Goal: Task Accomplishment & Management: Use online tool/utility

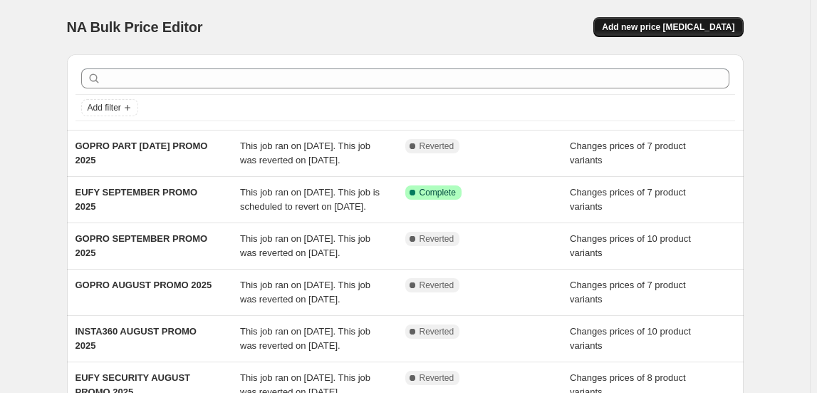
click at [671, 33] on button "Add new price [MEDICAL_DATA]" at bounding box center [668, 27] width 150 height 20
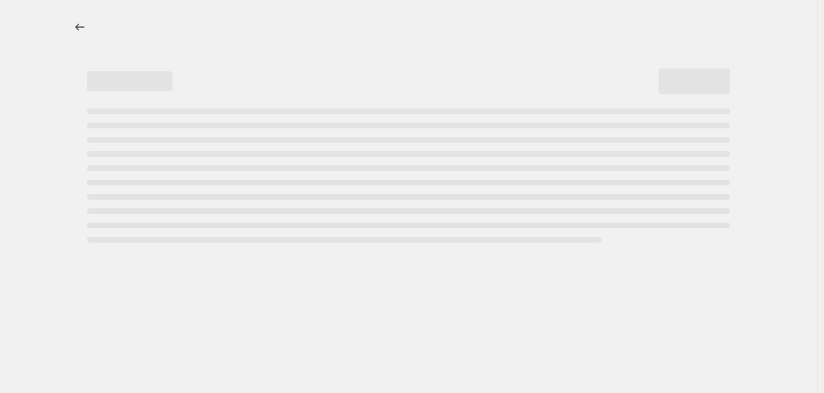
select select "percentage"
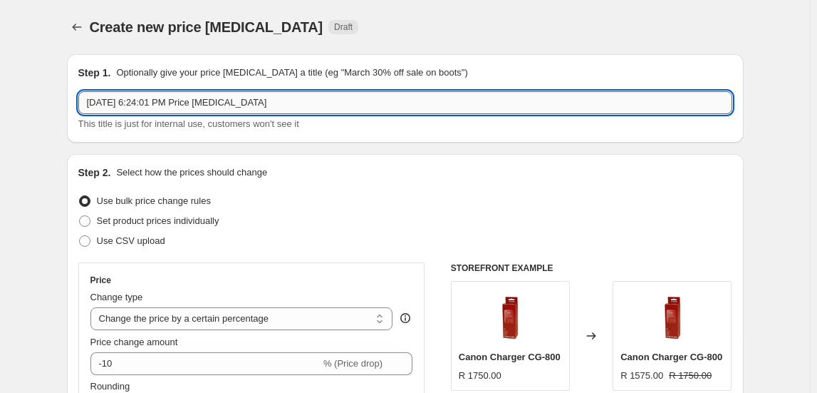
click at [311, 105] on input "Sep 15, 2025, 6:24:01 PM Price change job" at bounding box center [405, 102] width 654 height 23
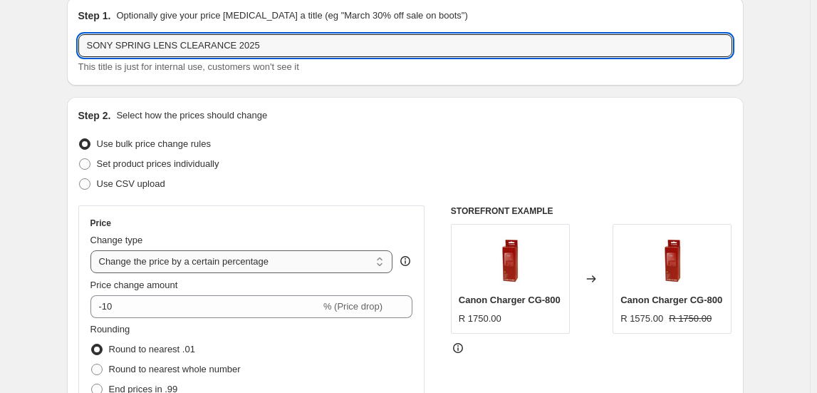
scroll to position [129, 0]
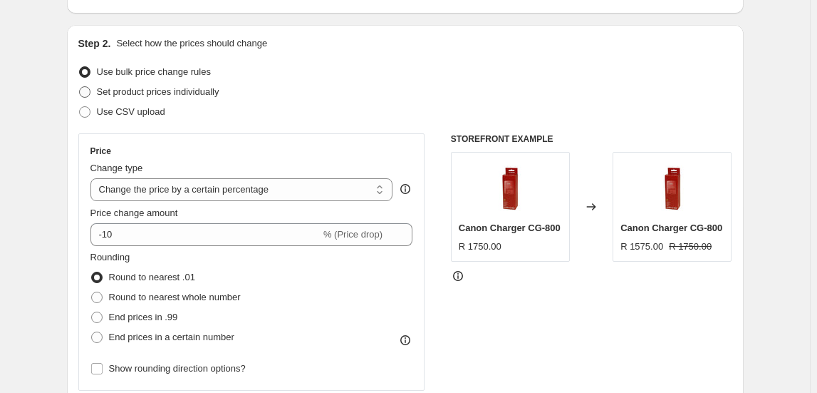
type input "SONY SPRING LENS CLEARANCE 2025"
click at [176, 93] on span "Set product prices individually" at bounding box center [158, 91] width 123 height 11
click at [80, 87] on input "Set product prices individually" at bounding box center [79, 86] width 1 height 1
radio input "true"
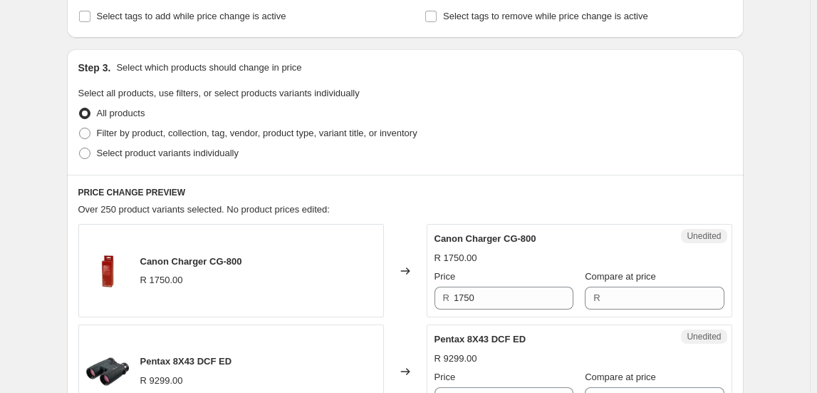
scroll to position [259, 0]
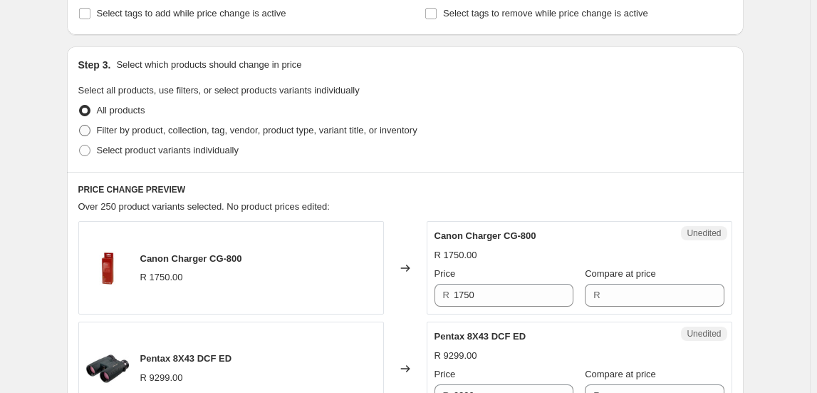
click at [157, 122] on label "Filter by product, collection, tag, vendor, product type, variant title, or inv…" at bounding box center [247, 130] width 339 height 20
click at [80, 125] on input "Filter by product, collection, tag, vendor, product type, variant title, or inv…" at bounding box center [79, 125] width 1 height 1
radio input "true"
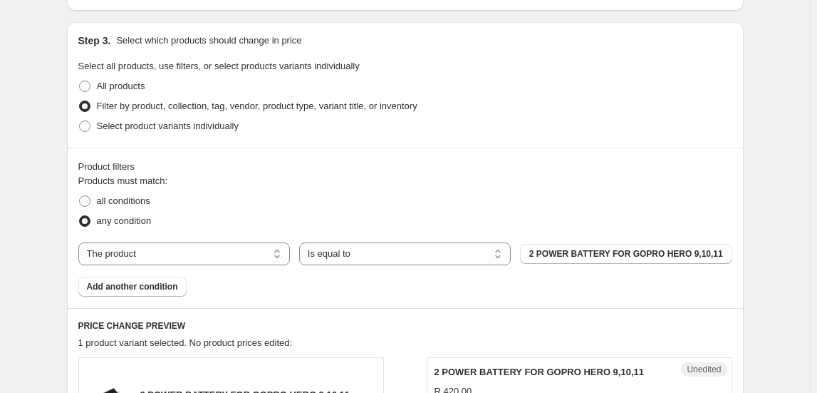
scroll to position [323, 0]
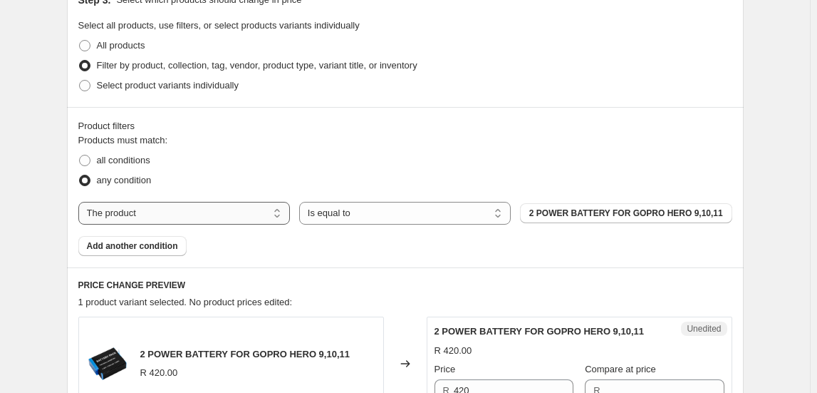
click at [187, 210] on select "The product The product's collection The product's tag The product's vendor The…" at bounding box center [184, 213] width 212 height 23
click at [164, 218] on select "The product The product's collection The product's tag The product's vendor The…" at bounding box center [184, 213] width 212 height 23
select select "collection"
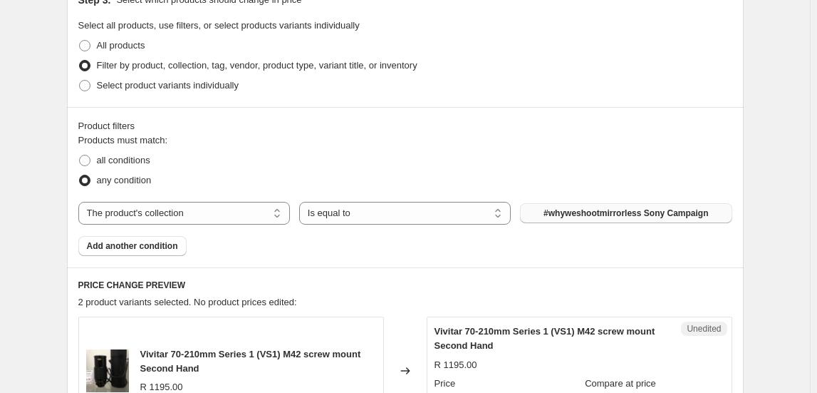
click at [610, 213] on span "#whyweshootmirrorless Sony Campaign" at bounding box center [626, 212] width 165 height 11
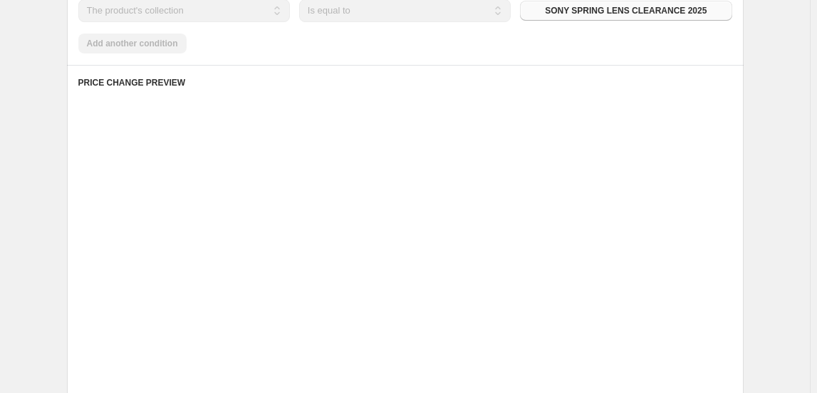
scroll to position [583, 0]
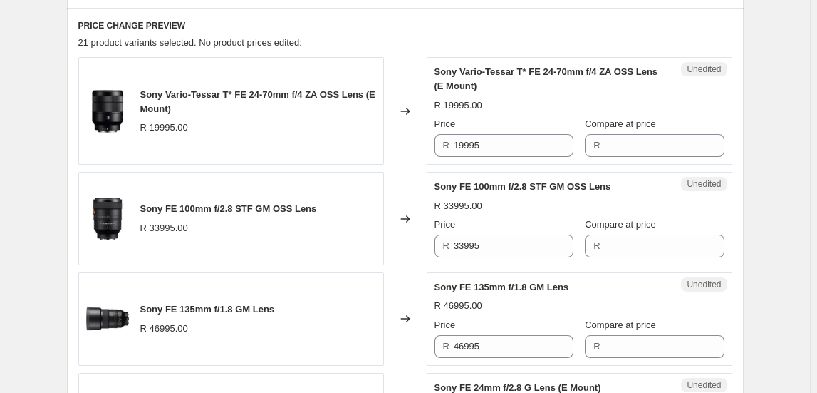
click at [180, 108] on span "Sony Vario-Tessar T* FE 24-70mm f/4 ZA OSS Lens (E Mount)" at bounding box center [257, 101] width 235 height 25
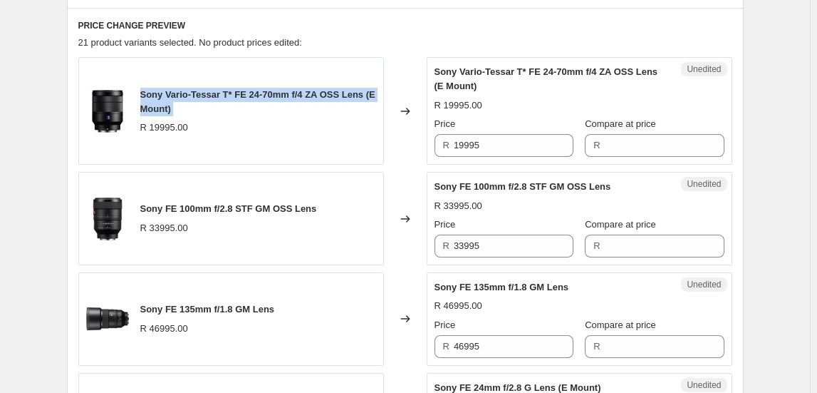
click at [180, 108] on span "Sony Vario-Tessar T* FE 24-70mm f/4 ZA OSS Lens (E Mount)" at bounding box center [257, 101] width 235 height 25
copy span "Sony Vario-Tessar T* FE 24-70mm f/4 ZA OSS Lens (E Mount)"
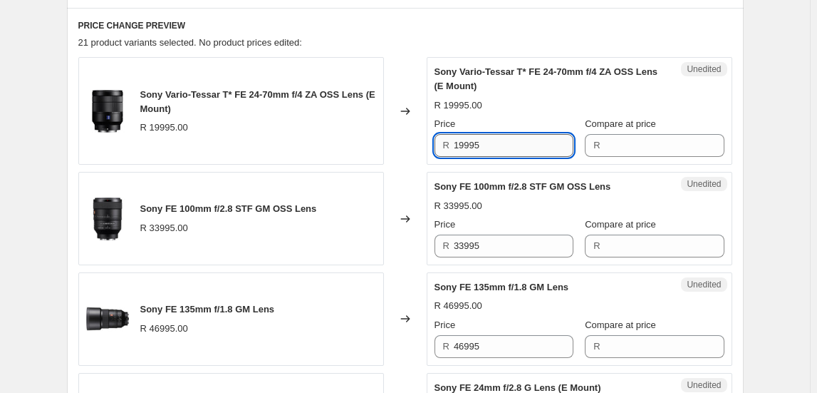
click at [502, 139] on input "19995" at bounding box center [514, 145] width 120 height 23
drag, startPoint x: 502, startPoint y: 139, endPoint x: 484, endPoint y: 147, distance: 19.5
click at [484, 147] on input "19995" at bounding box center [514, 145] width 120 height 23
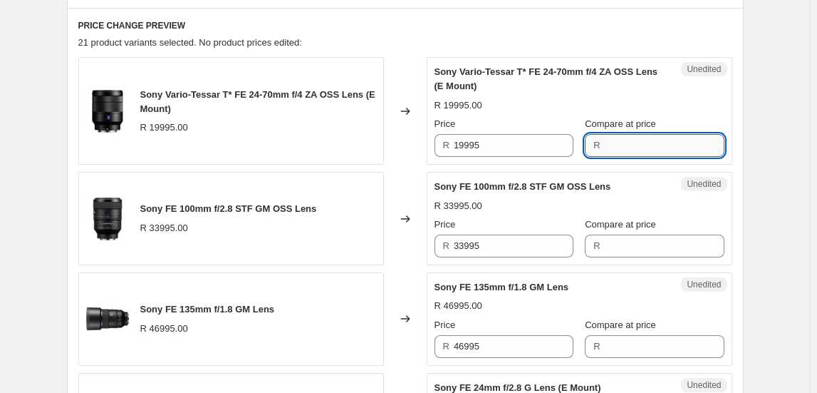
paste input "19995"
type input "19995"
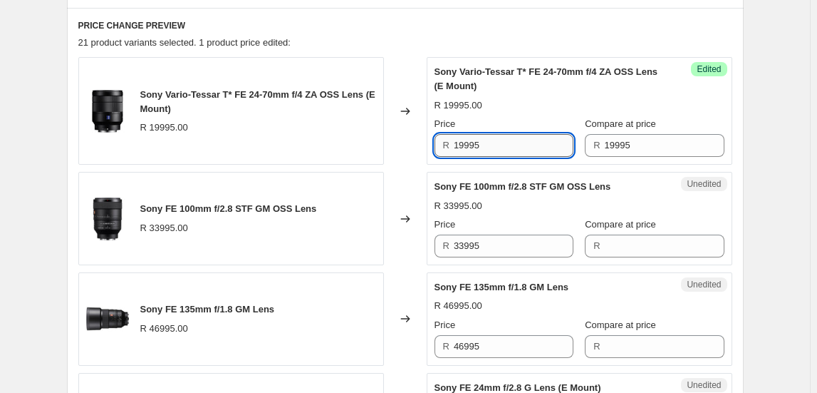
click at [548, 141] on input "19995" at bounding box center [514, 145] width 120 height 23
type input "15995"
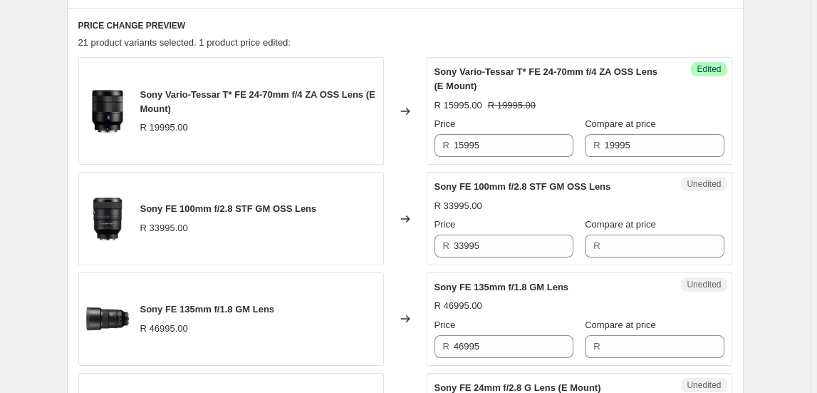
click at [211, 211] on span "Sony FE 100mm f/2.8 STF GM OSS Lens" at bounding box center [228, 208] width 177 height 11
copy span "Sony FE 100mm f/2.8 STF GM OSS Lens"
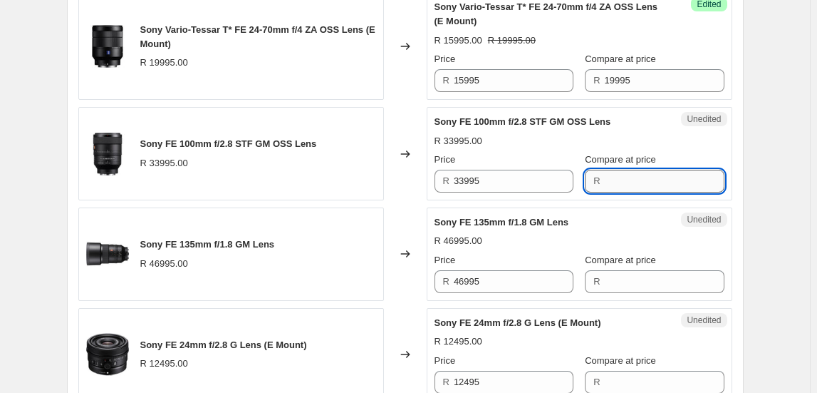
click at [623, 186] on input "Compare at price" at bounding box center [665, 181] width 120 height 23
type input "35595"
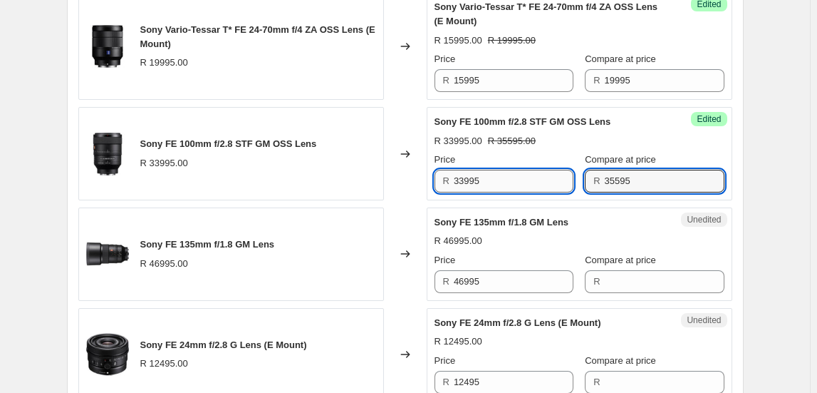
click at [520, 177] on input "33995" at bounding box center [514, 181] width 120 height 23
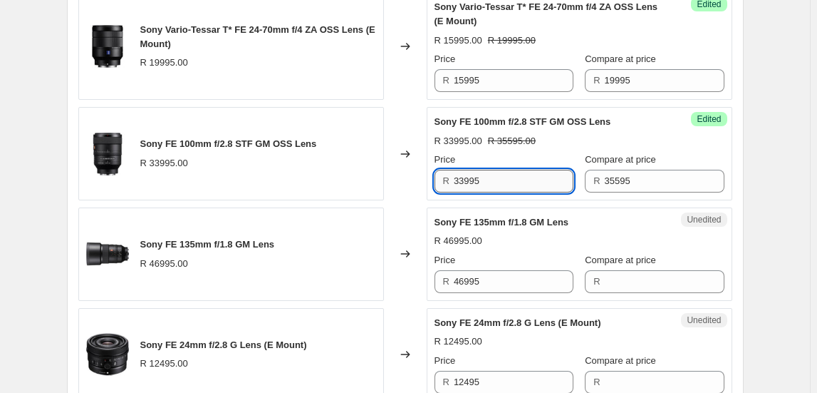
click at [520, 177] on input "33995" at bounding box center [514, 181] width 120 height 23
type input "28395"
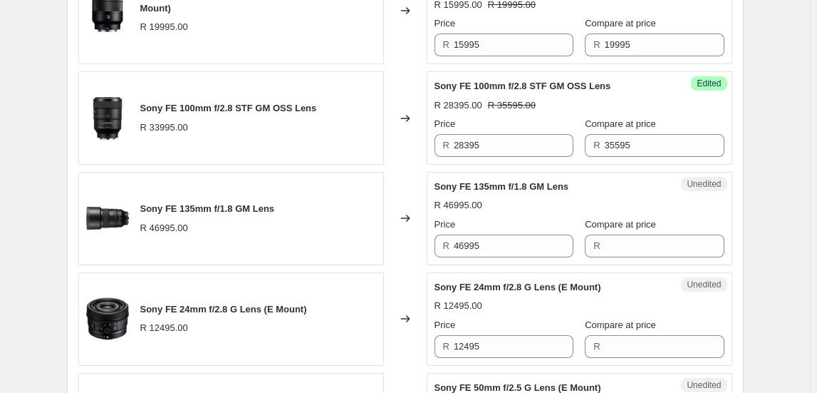
scroll to position [712, 0]
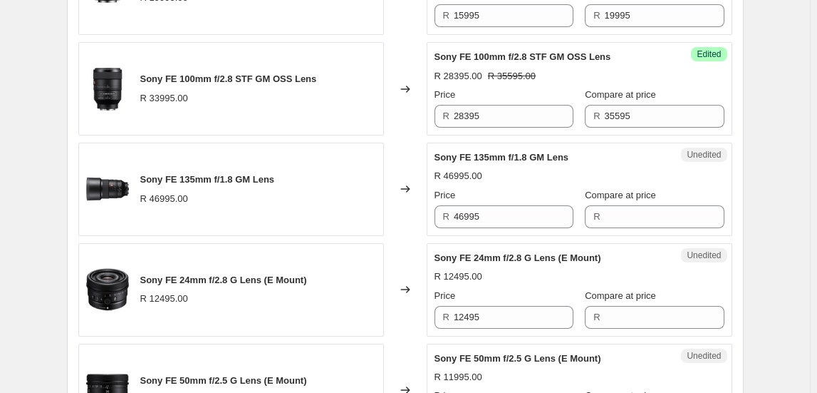
click at [194, 177] on span "Sony FE 135mm f/1.8 GM Lens" at bounding box center [207, 179] width 135 height 11
copy span "Sony FE 135mm f/1.8 GM Lens"
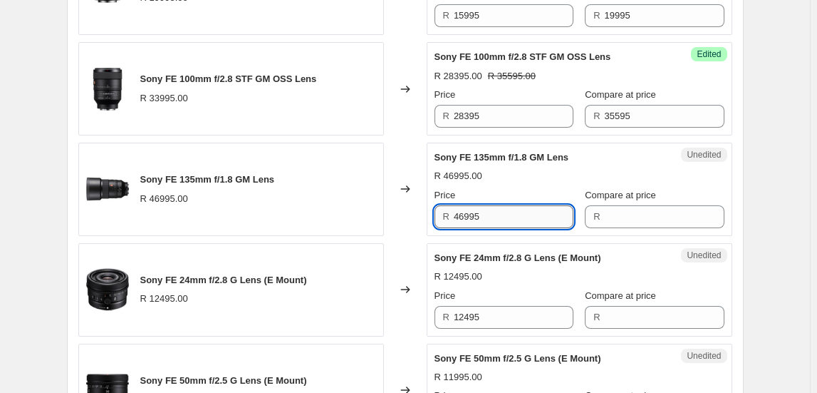
click at [507, 219] on input "46995" at bounding box center [514, 216] width 120 height 23
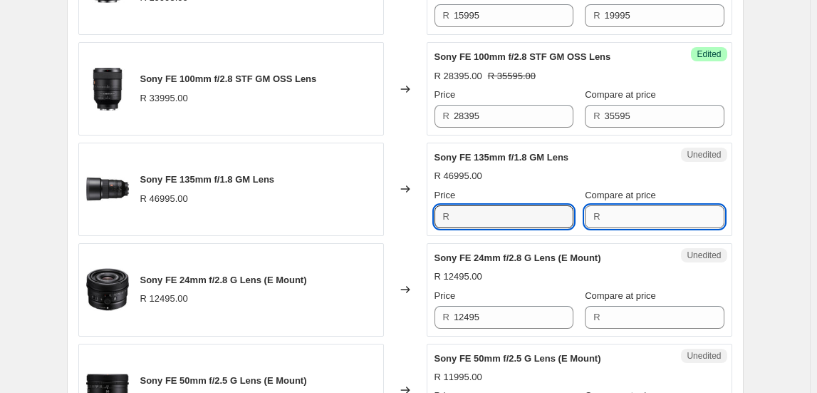
type input "46995"
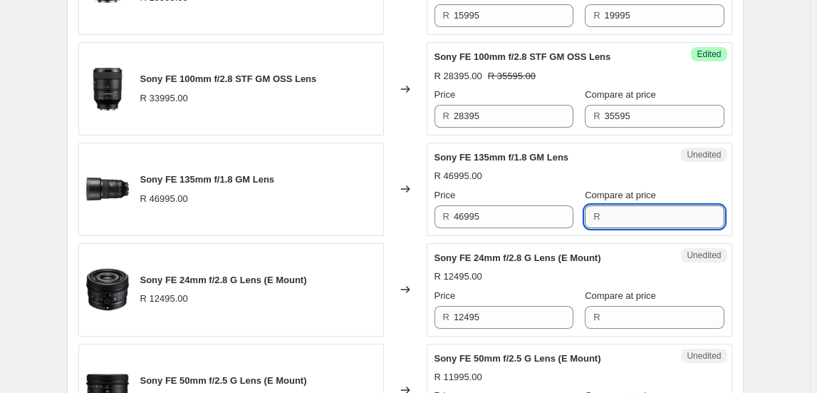
paste input "46995"
type input "46995"
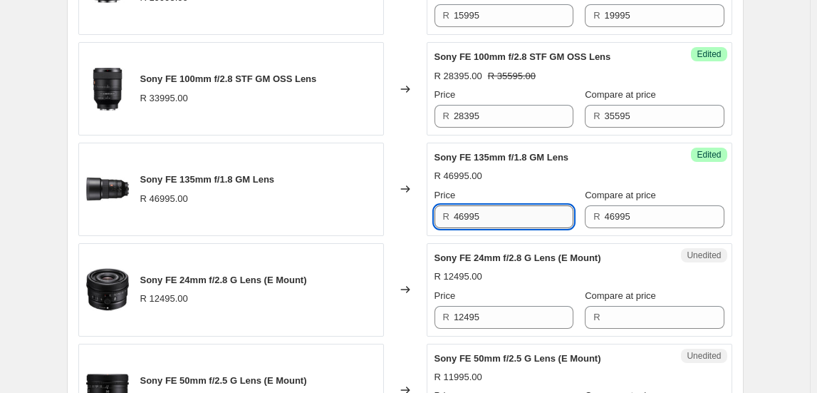
click at [537, 222] on input "46995" at bounding box center [514, 216] width 120 height 23
click at [536, 222] on input "46995" at bounding box center [514, 216] width 120 height 23
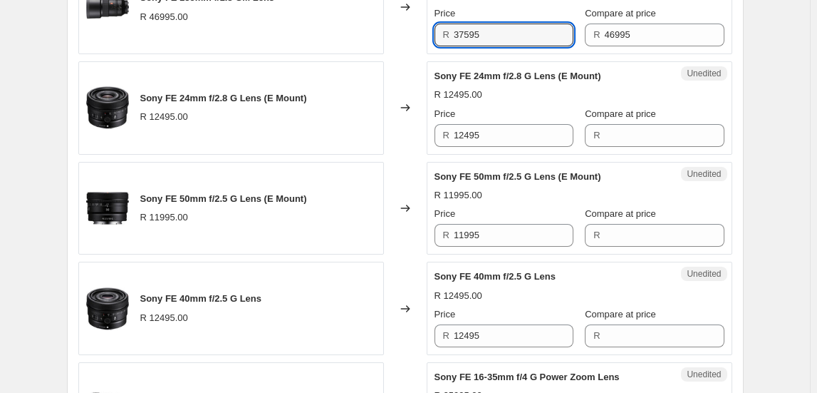
scroll to position [906, 0]
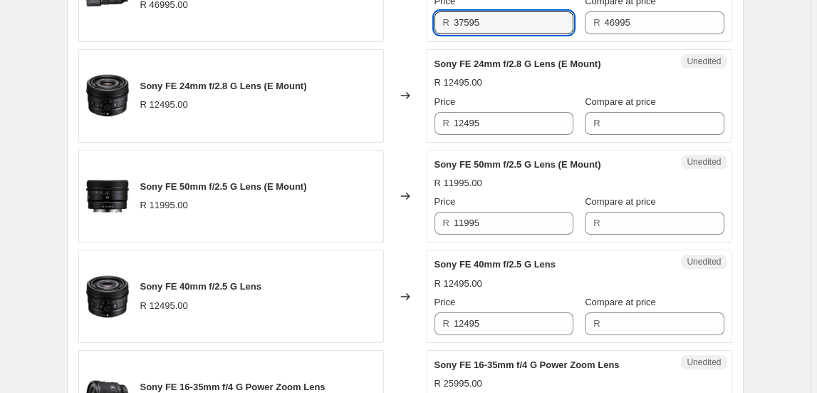
type input "37595"
click at [184, 75] on div "Sony FE 24mm f/2.8 G Lens (E Mount) R 12495.00" at bounding box center [231, 95] width 306 height 93
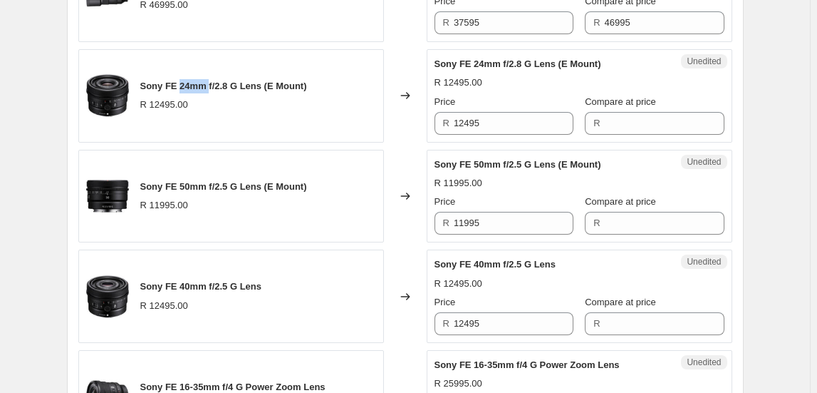
click at [184, 75] on div "Sony FE 24mm f/2.8 G Lens (E Mount) R 12495.00" at bounding box center [231, 95] width 306 height 93
copy span "Sony FE 24mm f/2.8 G Lens (E Mount)"
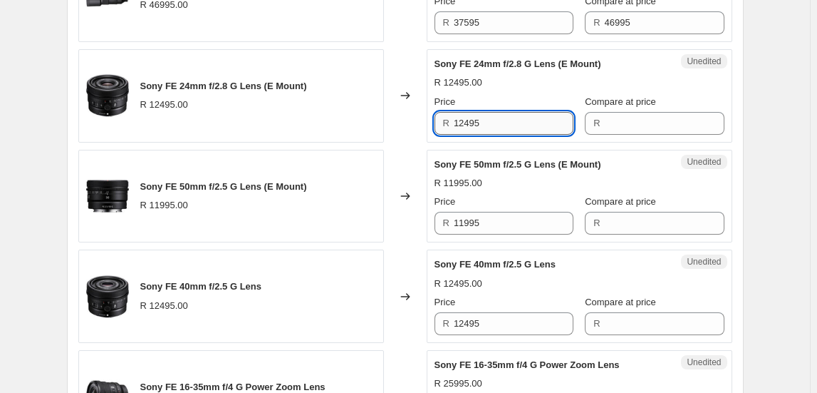
click at [469, 113] on input "12495" at bounding box center [514, 123] width 120 height 23
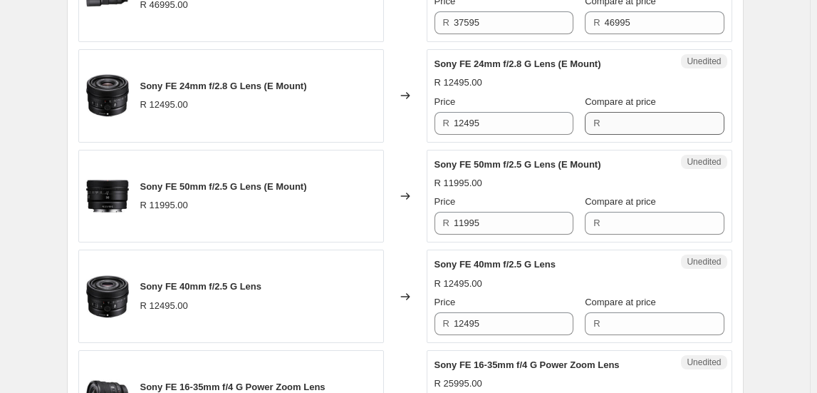
drag, startPoint x: 779, startPoint y: 73, endPoint x: 707, endPoint y: 113, distance: 83.2
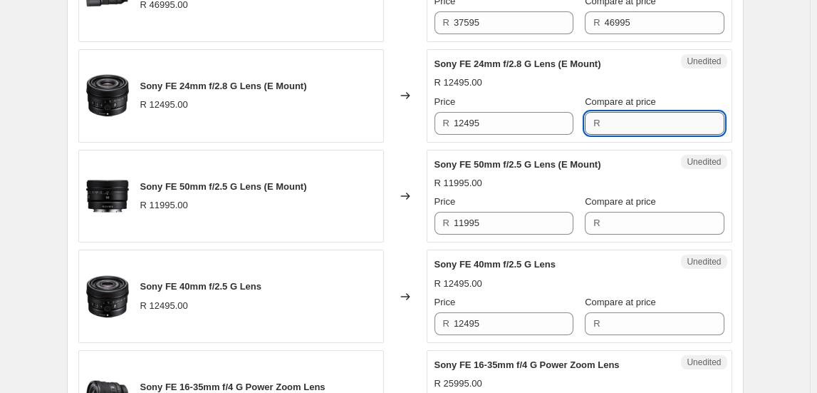
click at [616, 125] on input "Compare at price" at bounding box center [665, 123] width 120 height 23
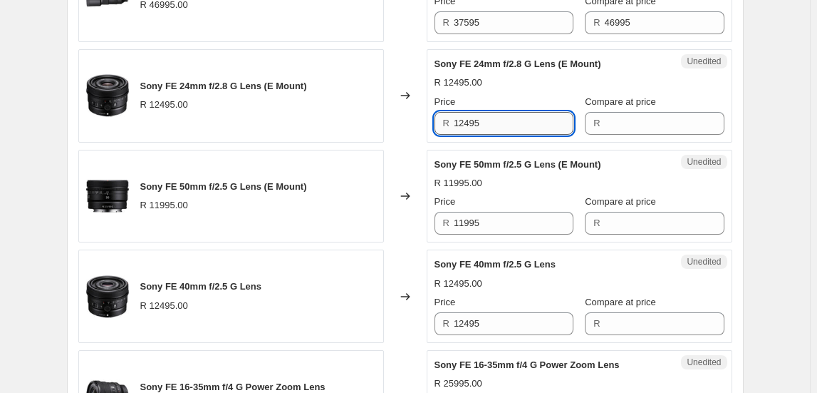
click at [502, 117] on input "12495" at bounding box center [514, 123] width 120 height 23
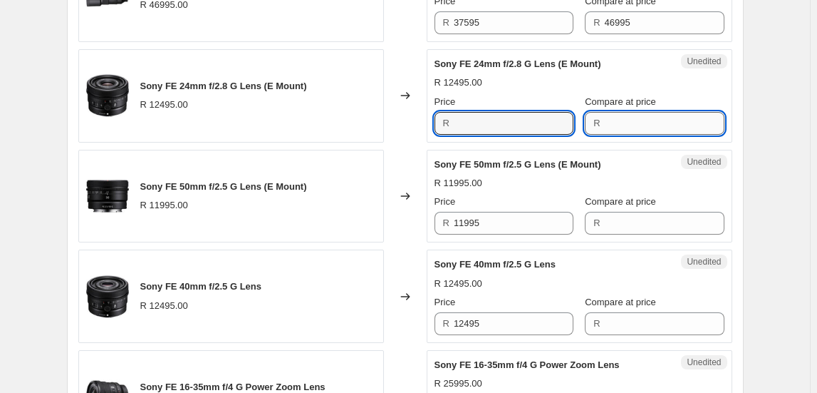
type input "12495"
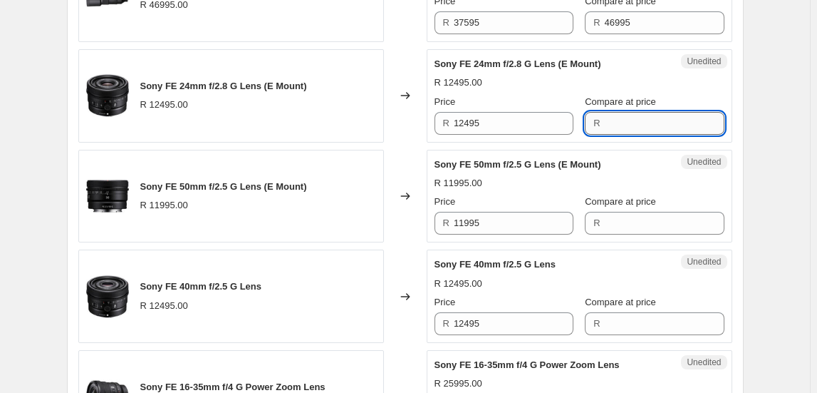
paste input "12495"
type input "12495"
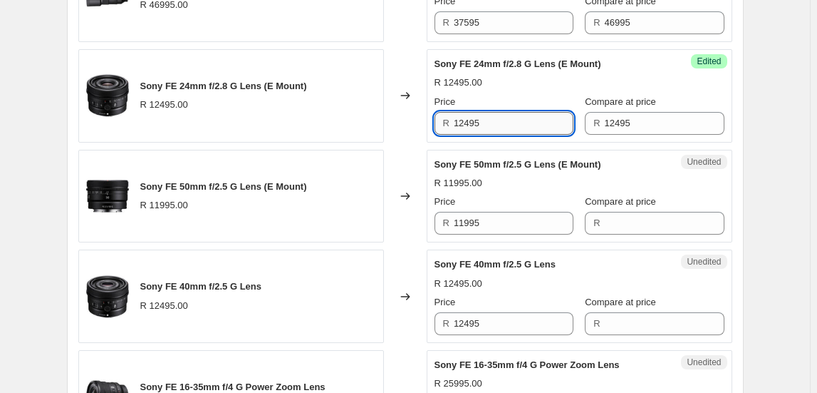
click at [541, 122] on input "12495" at bounding box center [514, 123] width 120 height 23
type input "9995"
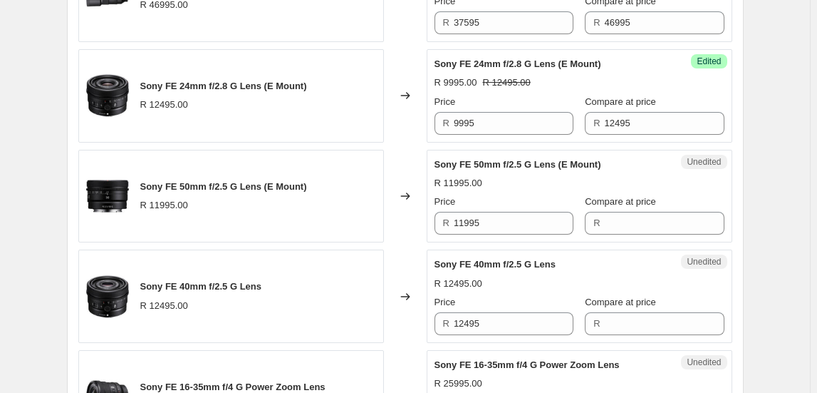
click at [267, 183] on span "Sony FE 50mm f/2.5 G Lens (E Mount)" at bounding box center [223, 186] width 167 height 11
copy span "Sony FE 50mm f/2.5 G Lens (E Mount)"
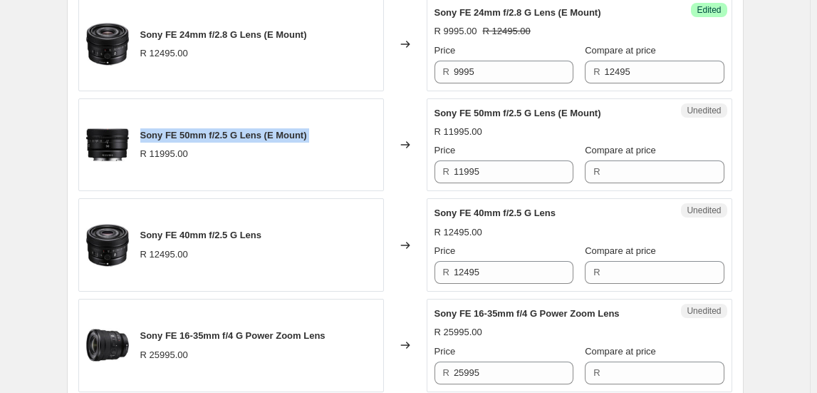
scroll to position [971, 0]
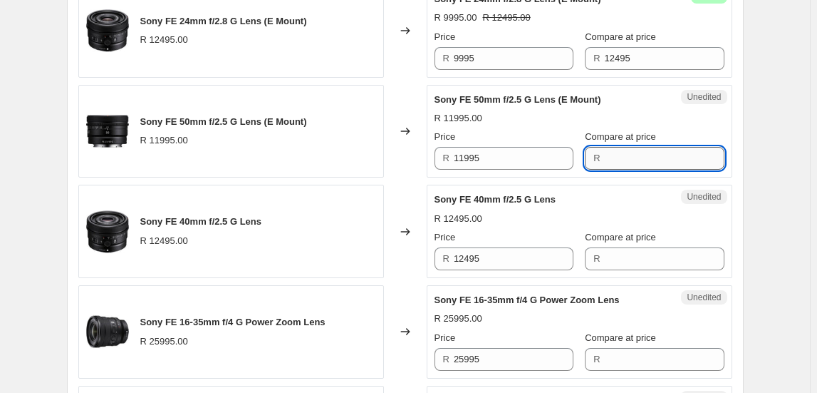
click at [612, 158] on input "Compare at price" at bounding box center [665, 158] width 120 height 23
type input "12595"
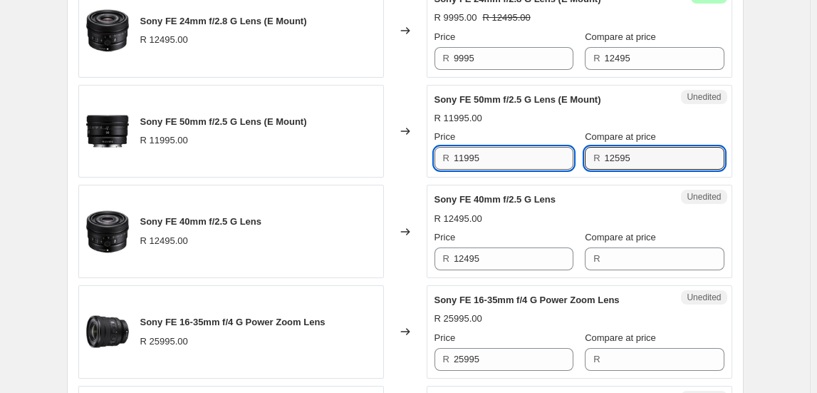
click at [501, 157] on input "11995" at bounding box center [514, 158] width 120 height 23
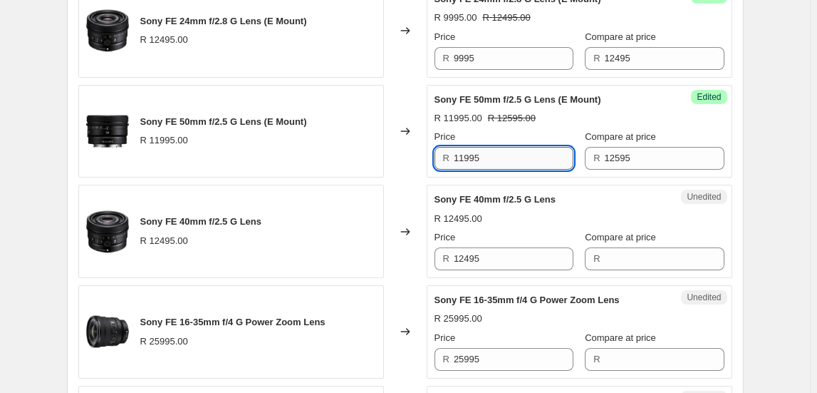
click at [497, 158] on input "11995" at bounding box center [514, 158] width 120 height 23
click at [479, 162] on input "11995" at bounding box center [514, 158] width 120 height 23
type input "9995"
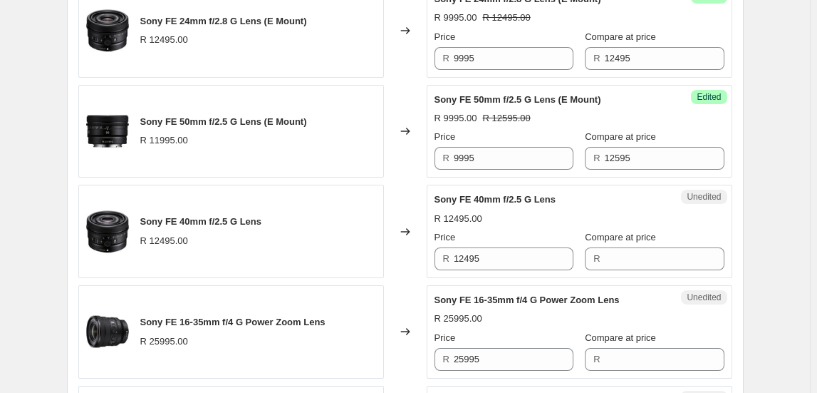
click at [233, 214] on div "Sony FE 40mm f/2.5 G Lens" at bounding box center [201, 221] width 122 height 14
copy span "Sony FE 40mm f/2.5 G Lens"
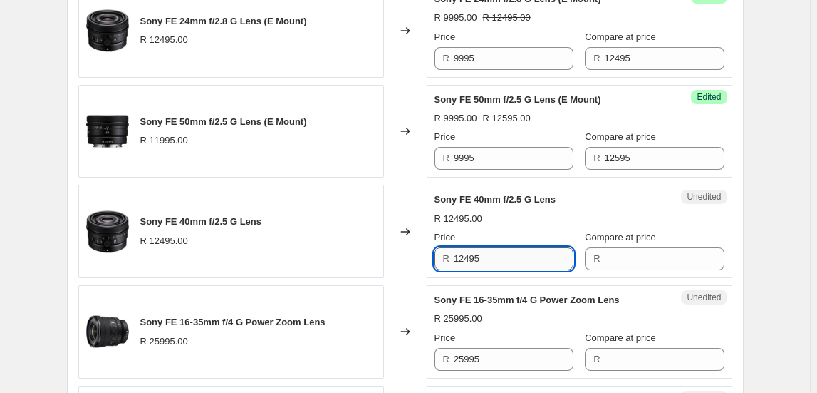
click at [490, 256] on input "12495" at bounding box center [514, 258] width 120 height 23
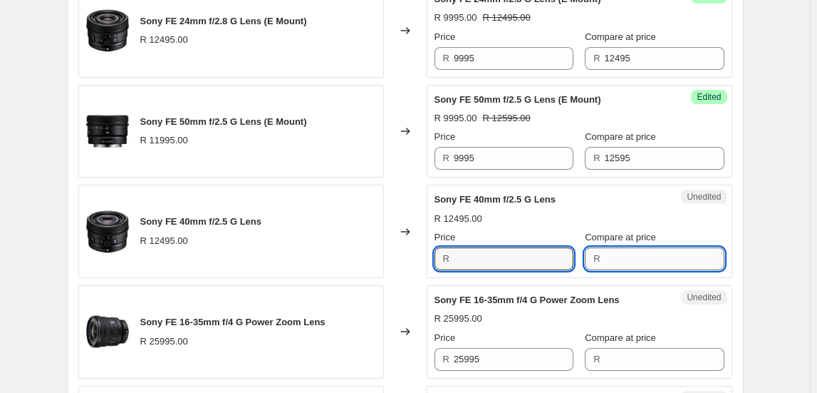
type input "12495"
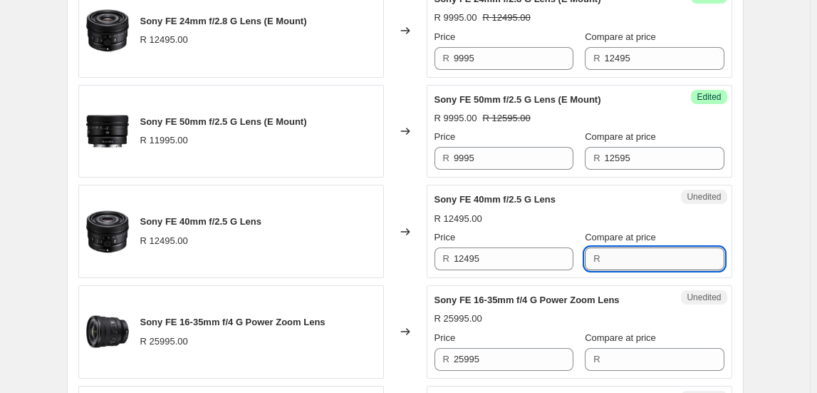
paste input "12495"
type input "12495"
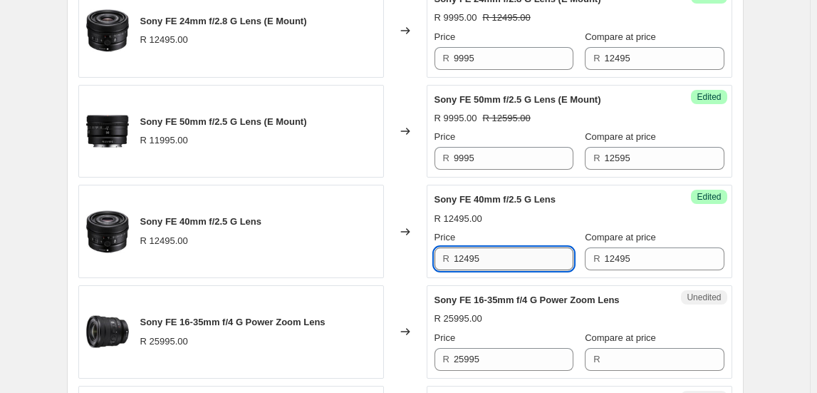
click at [511, 259] on input "12495" at bounding box center [514, 258] width 120 height 23
type input "0"
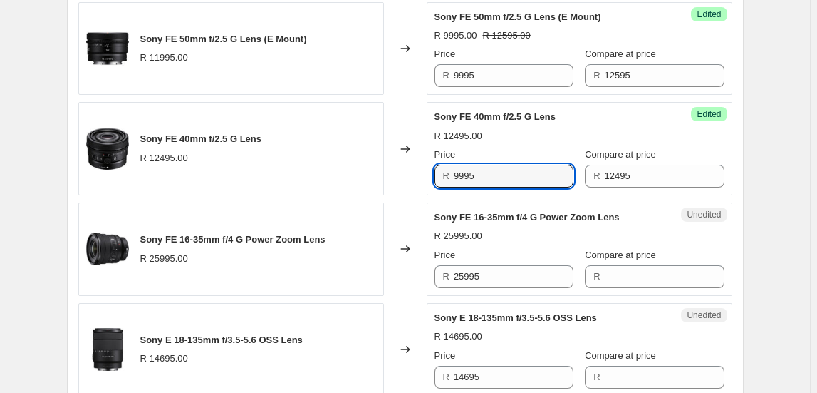
scroll to position [1165, 0]
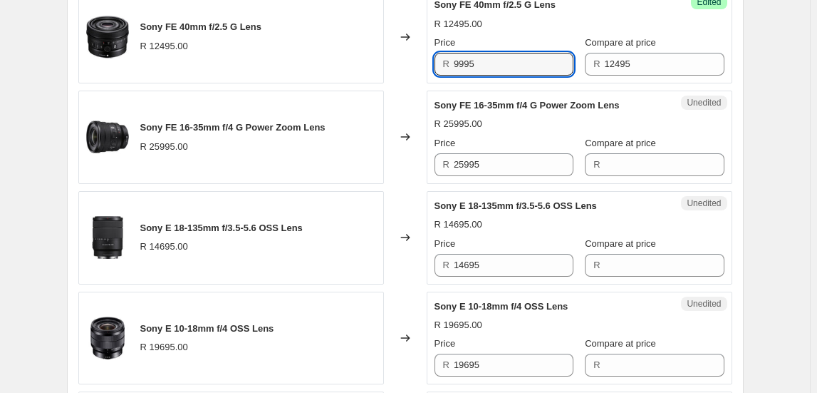
type input "9995"
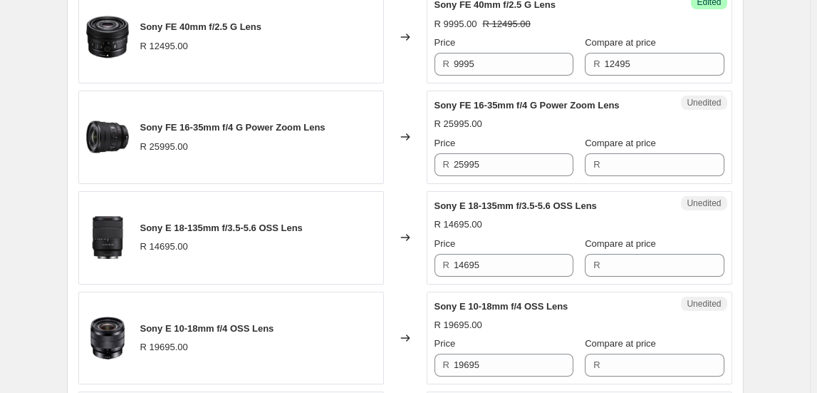
click at [229, 124] on span "Sony FE 16-35mm f/4 G Power Zoom Lens" at bounding box center [232, 127] width 185 height 11
copy span "Sony FE 16-35mm f/4 G Power Zoom Lens"
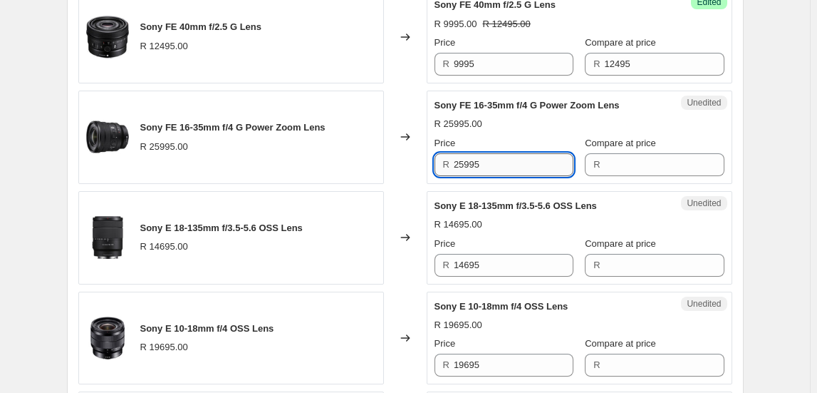
click at [494, 162] on input "25995" at bounding box center [514, 164] width 120 height 23
type input "25995"
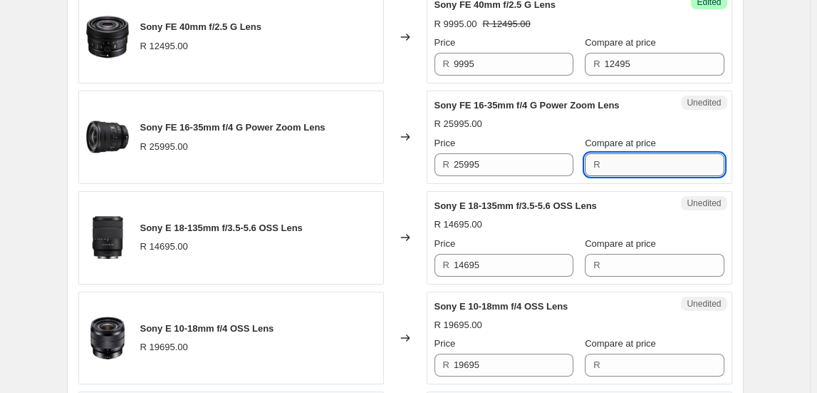
paste input "25995"
type input "25995"
click at [504, 166] on input "25995" at bounding box center [514, 164] width 120 height 23
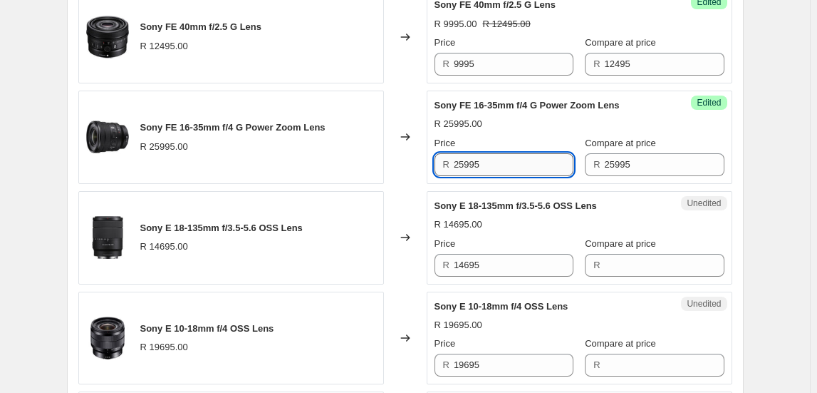
click at [504, 166] on input "25995" at bounding box center [514, 164] width 120 height 23
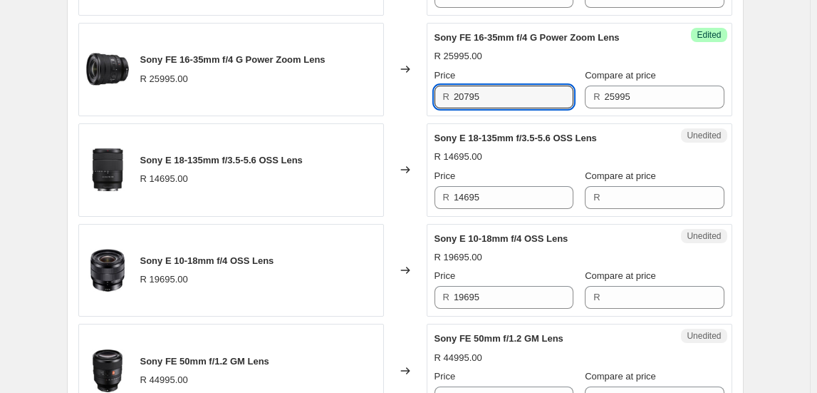
scroll to position [1295, 0]
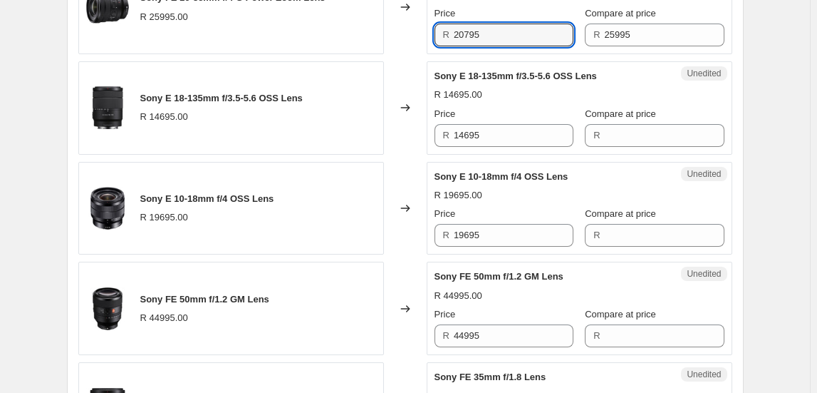
type input "20795"
click at [221, 93] on span "Sony E 18-135mm f/3.5-5.6 OSS Lens" at bounding box center [221, 98] width 162 height 11
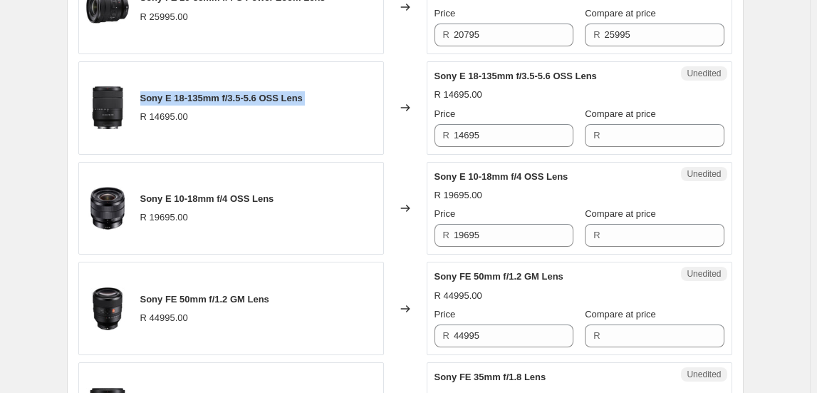
click at [221, 93] on span "Sony E 18-135mm f/3.5-5.6 OSS Lens" at bounding box center [221, 98] width 162 height 11
copy span "Sony E 18-135mm f/3.5-5.6 OSS Lens"
click at [239, 33] on div "Sony FE 16-35mm f/4 G Power Zoom Lens R 25995.00" at bounding box center [231, 7] width 306 height 93
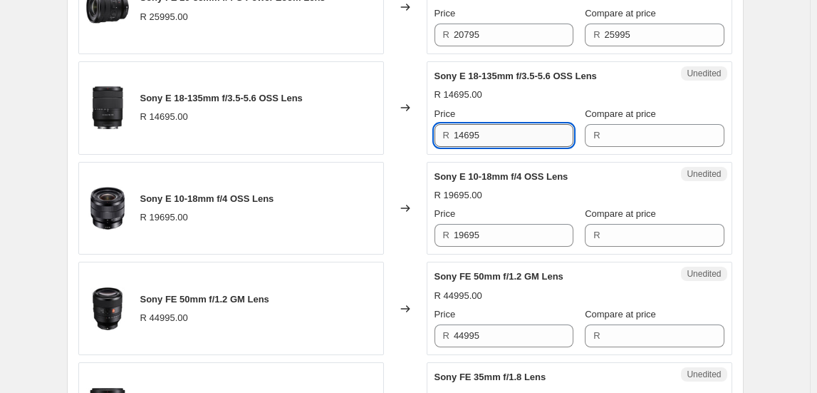
click at [495, 130] on input "14695" at bounding box center [514, 135] width 120 height 23
click at [494, 130] on input "14695" at bounding box center [514, 135] width 120 height 23
type input "14695"
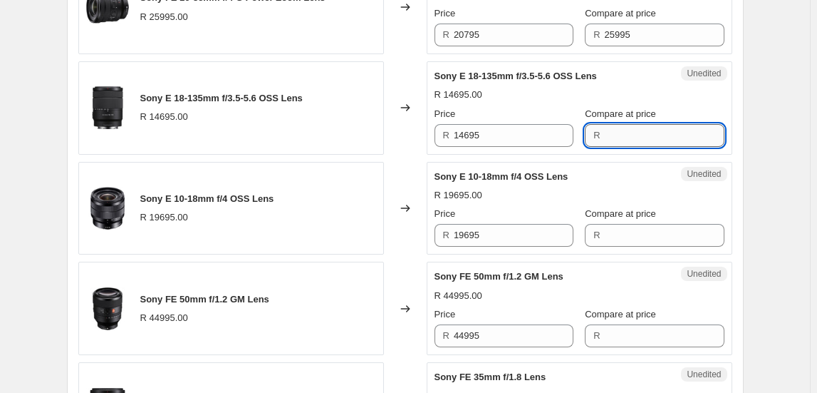
paste input "14695"
type input "14695"
click at [529, 142] on input "14695" at bounding box center [514, 135] width 120 height 23
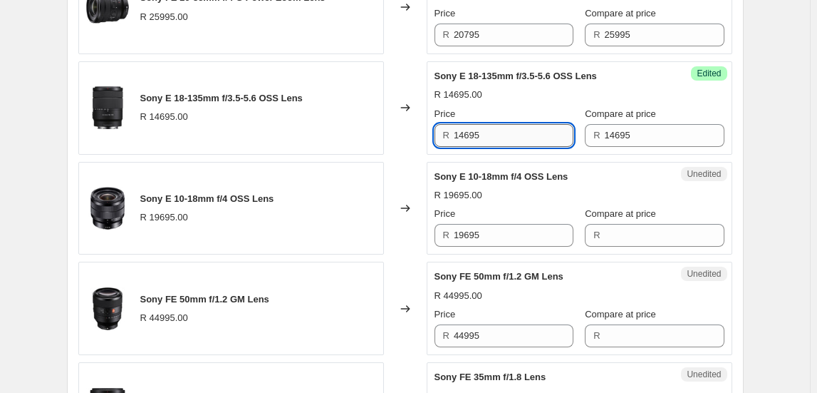
click at [529, 141] on input "14695" at bounding box center [514, 135] width 120 height 23
type input "11755"
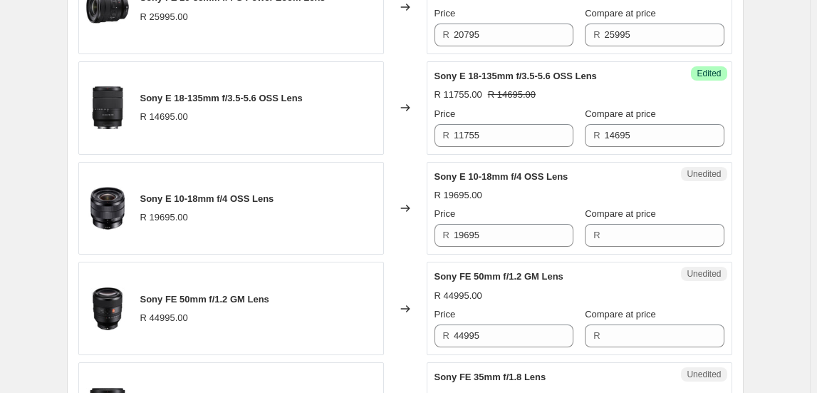
click at [217, 193] on span "Sony E 10-18mm f/4 OSS Lens" at bounding box center [207, 198] width 134 height 11
copy span "Sony E 10-18mm f/4 OSS Lens"
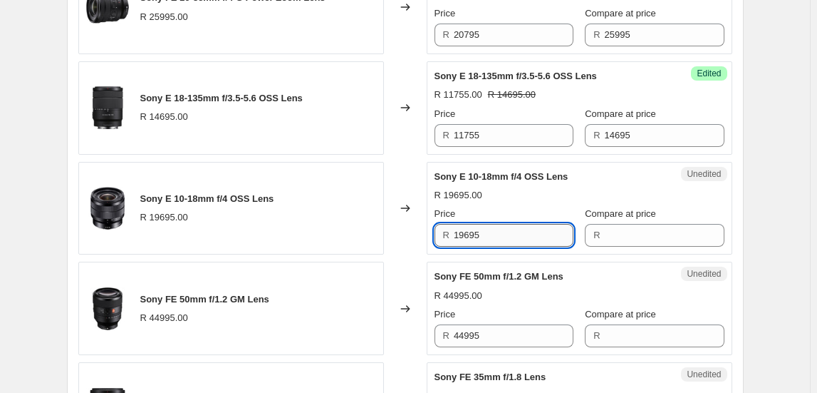
click at [482, 236] on input "19695" at bounding box center [514, 235] width 120 height 23
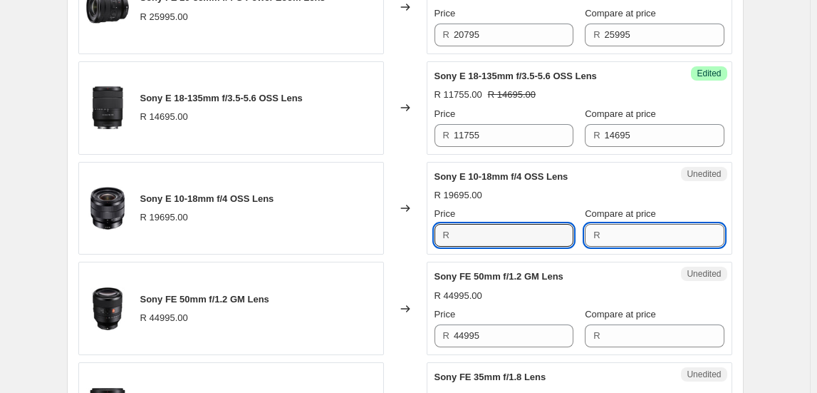
type input "19695"
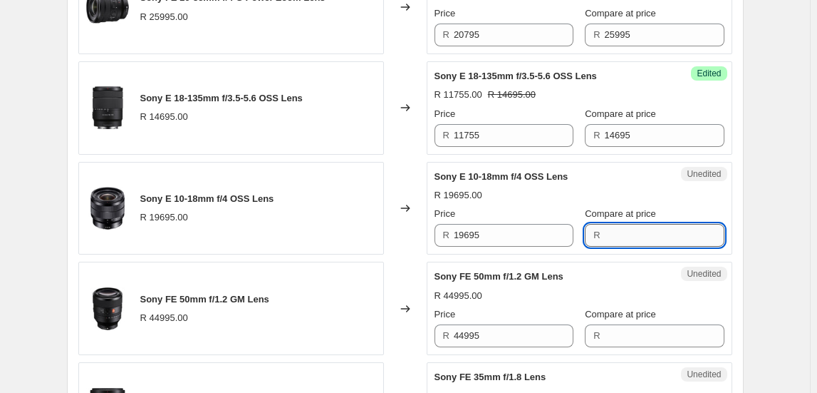
paste input "19695"
type input "19695"
click at [513, 219] on div "Price R 19695" at bounding box center [504, 227] width 139 height 40
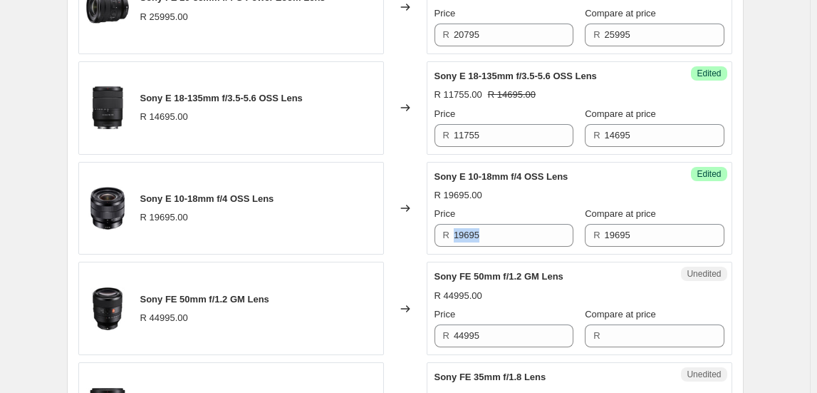
click at [513, 219] on div "Price R 19695" at bounding box center [504, 227] width 139 height 40
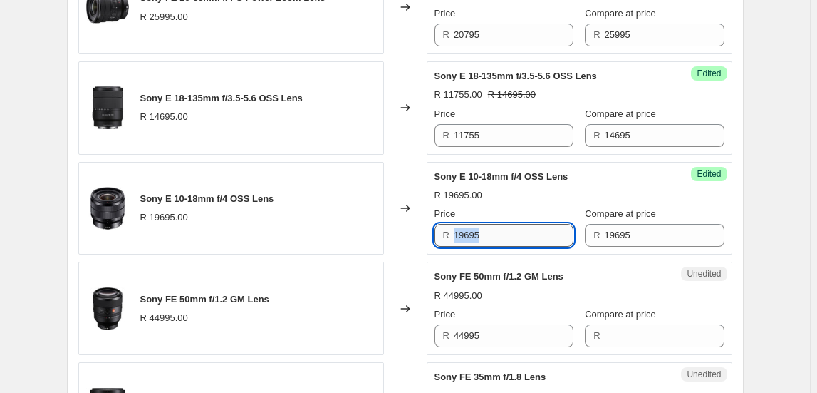
click at [536, 228] on input "19695" at bounding box center [514, 235] width 120 height 23
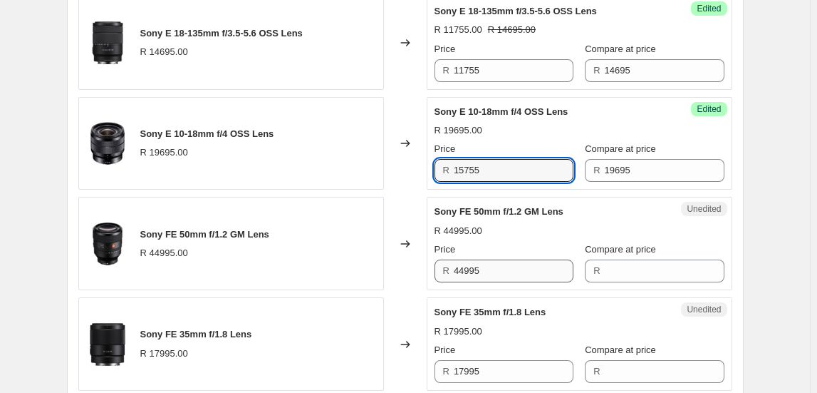
scroll to position [1425, 0]
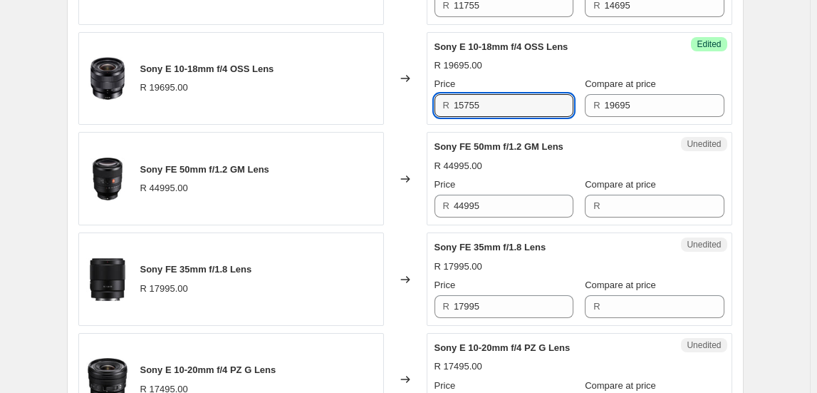
type input "15755"
click at [187, 165] on span "Sony FE 50mm f/1.2 GM Lens" at bounding box center [204, 169] width 129 height 11
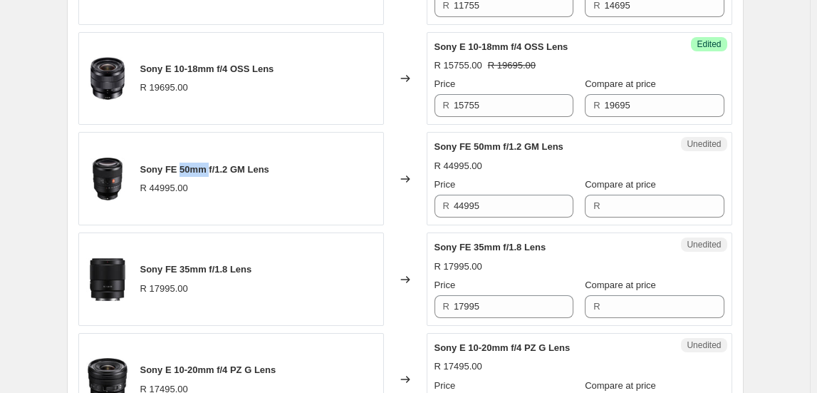
click at [187, 165] on span "Sony FE 50mm f/1.2 GM Lens" at bounding box center [204, 169] width 129 height 11
click at [186, 165] on span "Sony FE 50mm f/1.2 GM Lens" at bounding box center [204, 169] width 129 height 11
copy span "Sony FE 50mm f/1.2 GM Lens"
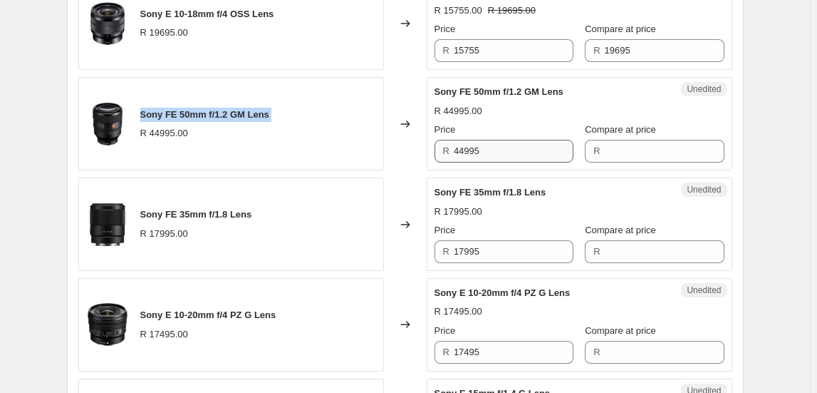
scroll to position [1489, 0]
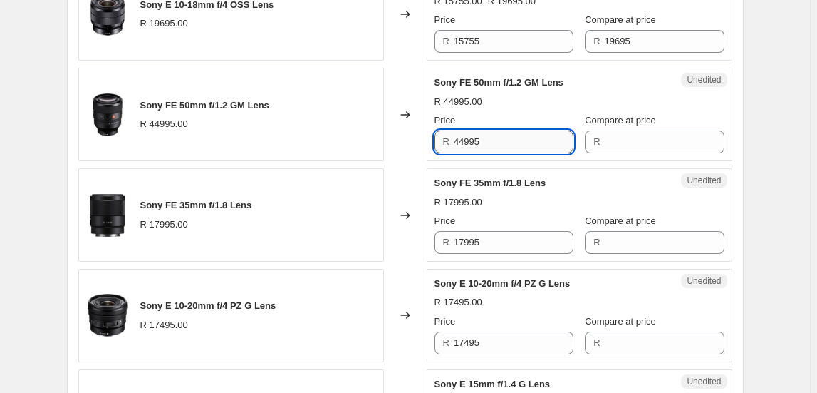
click at [497, 130] on input "44995" at bounding box center [514, 141] width 120 height 23
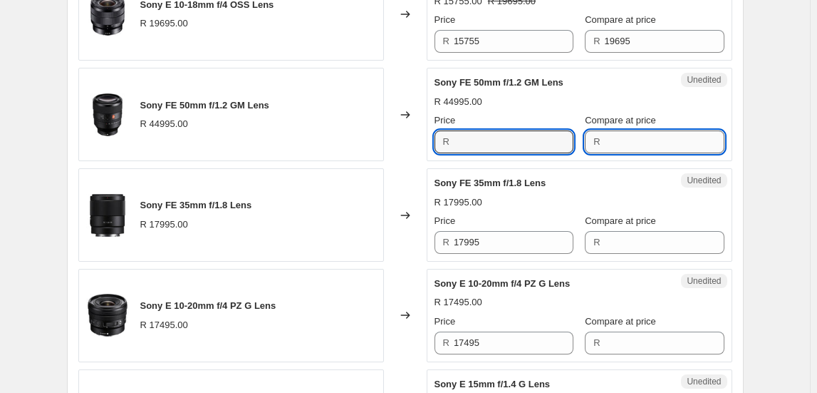
type input "44995"
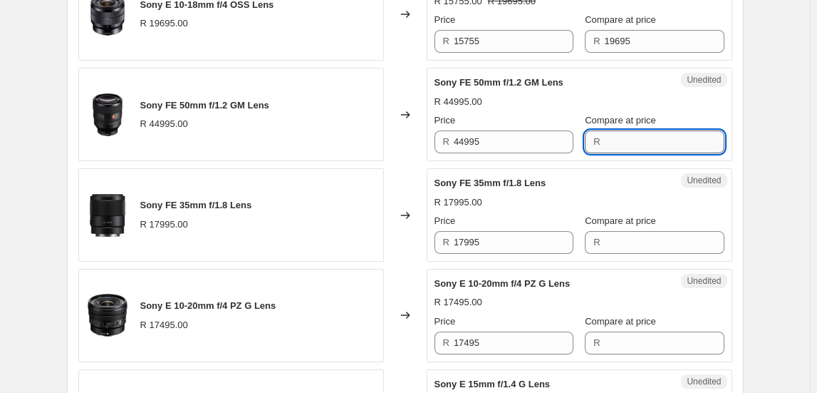
paste input "44995"
type input "44995"
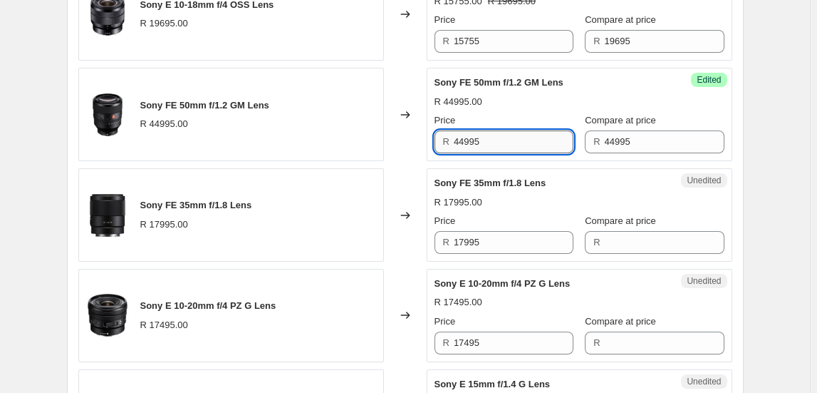
click at [492, 139] on input "44995" at bounding box center [514, 141] width 120 height 23
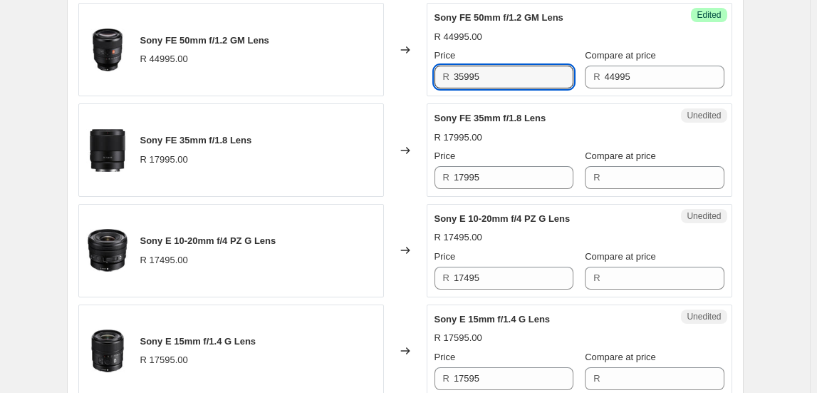
type input "35995"
click at [222, 135] on span "Sony FE 35mm f/1.8 Lens" at bounding box center [196, 140] width 112 height 11
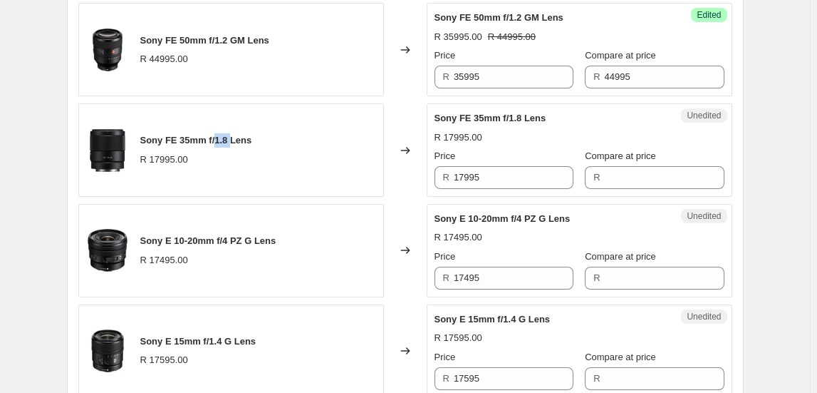
click at [222, 135] on span "Sony FE 35mm f/1.8 Lens" at bounding box center [196, 140] width 112 height 11
click at [484, 169] on input "17995" at bounding box center [514, 177] width 120 height 23
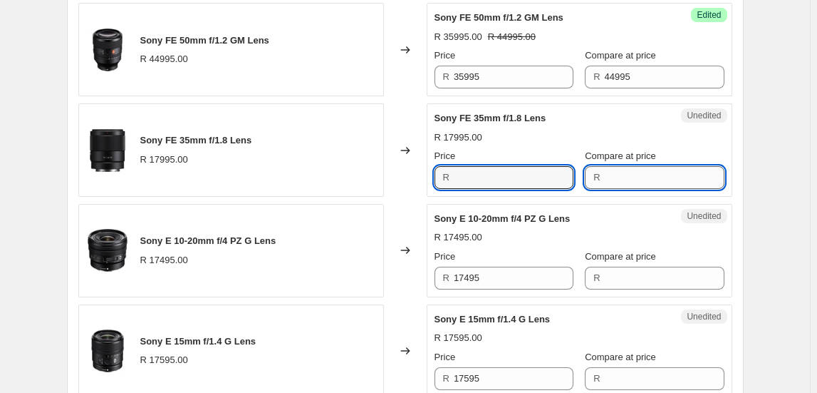
type input "17995"
paste input "17995"
type input "17995"
click at [528, 172] on input "17995" at bounding box center [514, 177] width 120 height 23
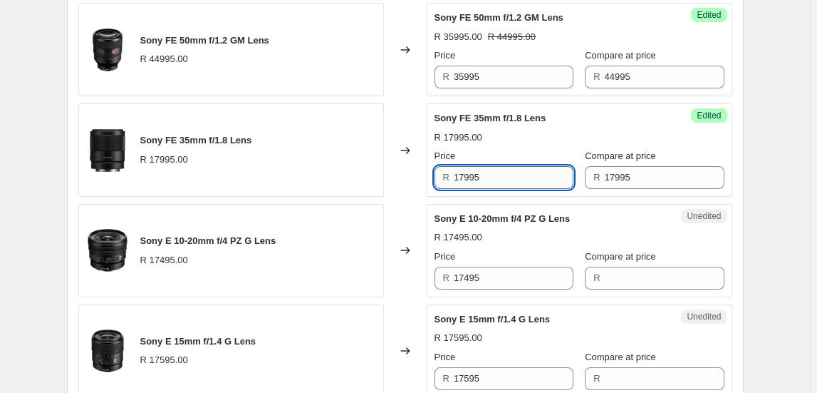
click at [528, 172] on input "17995" at bounding box center [514, 177] width 120 height 23
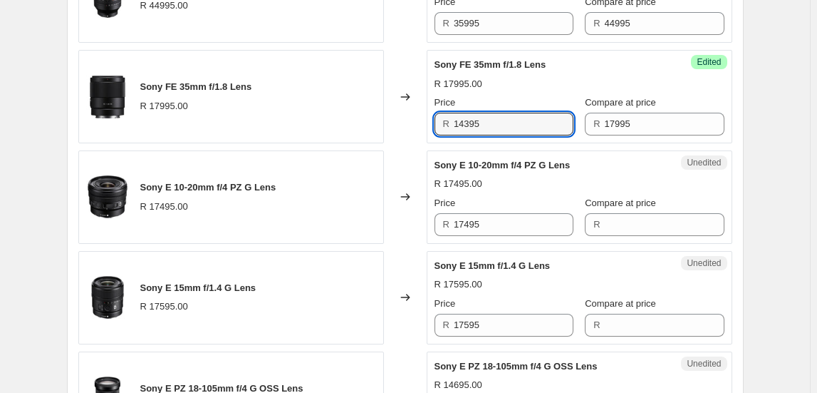
scroll to position [1683, 0]
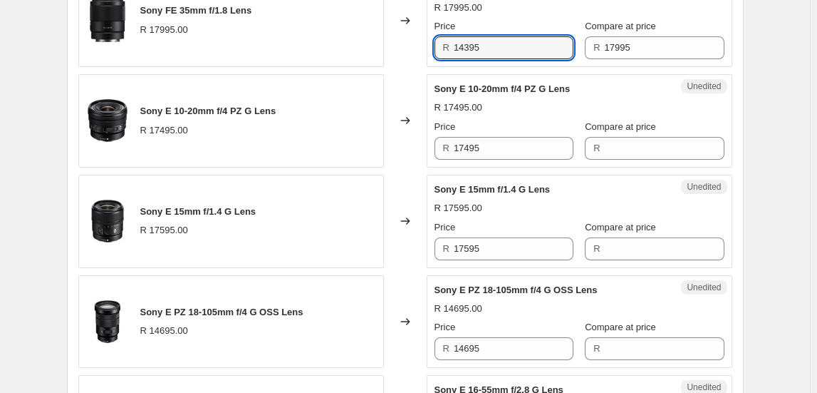
type input "14395"
click at [187, 105] on span "Sony E 10-20mm f/4 PZ G Lens" at bounding box center [208, 110] width 136 height 11
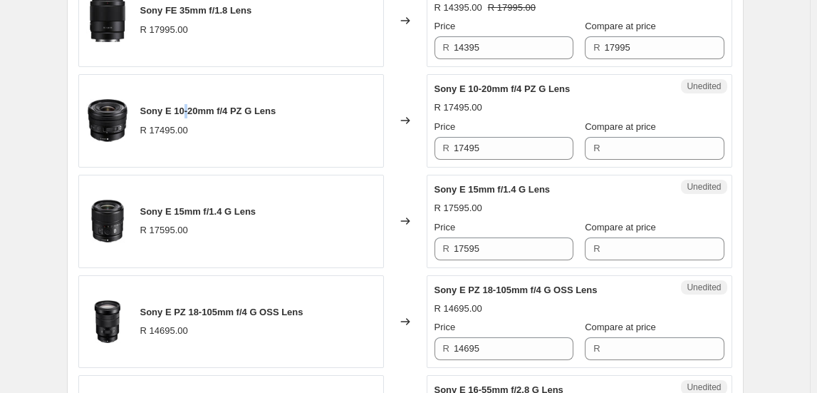
click at [187, 105] on span "Sony E 10-20mm f/4 PZ G Lens" at bounding box center [208, 110] width 136 height 11
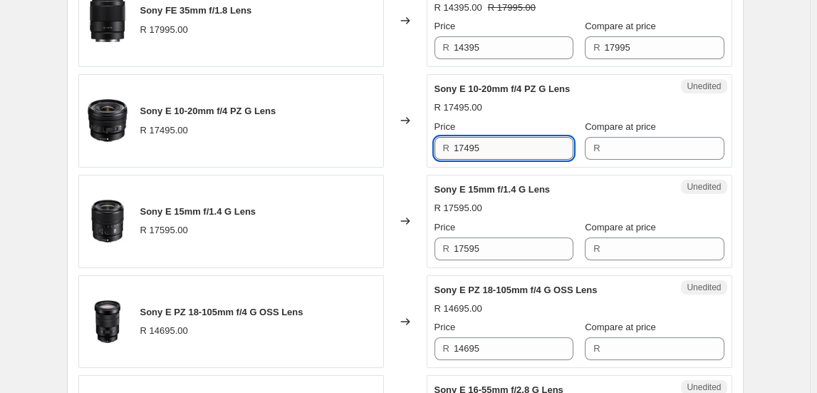
click at [505, 142] on input "17495" at bounding box center [514, 148] width 120 height 23
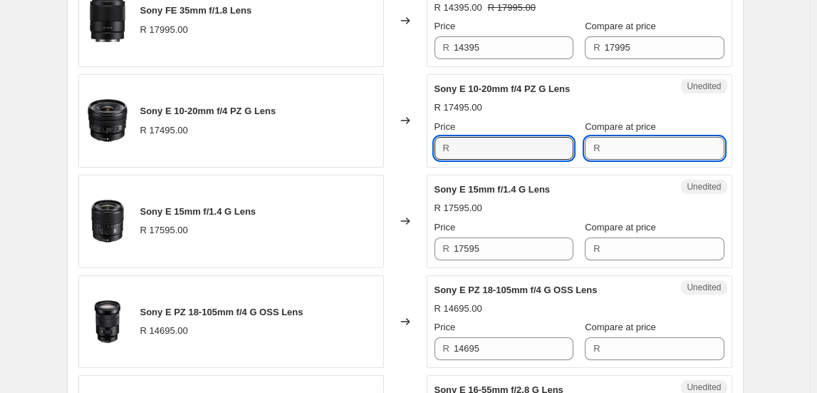
type input "17495"
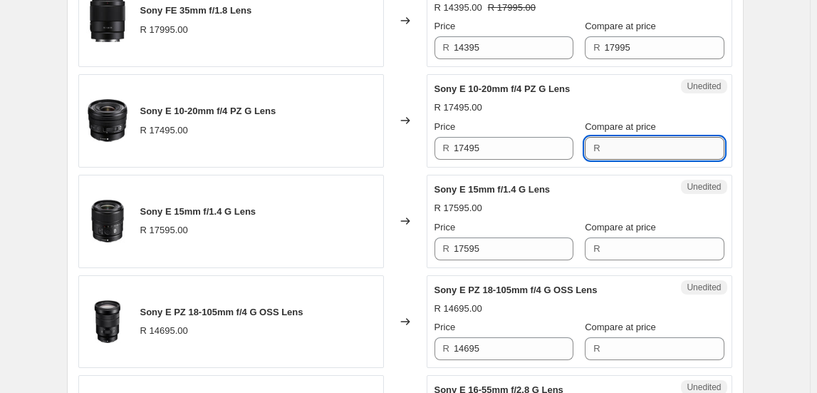
paste input "17495"
type input "17495"
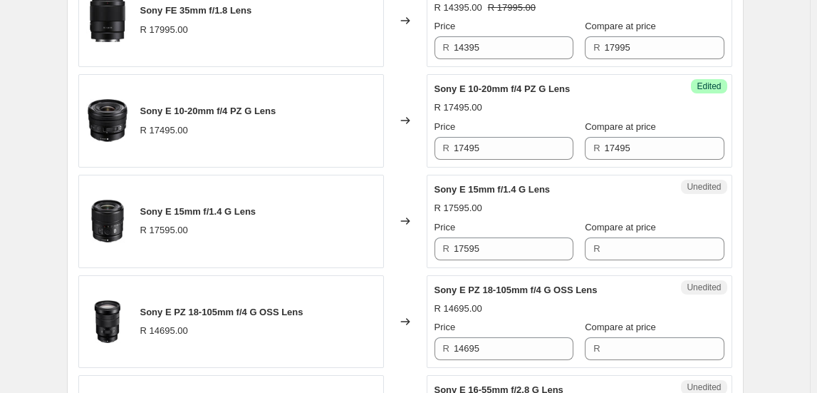
click at [455, 147] on div "R 17495" at bounding box center [504, 148] width 139 height 23
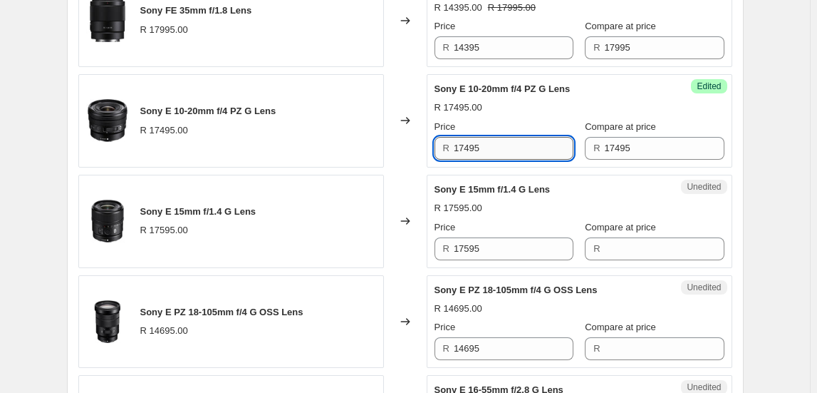
click at [457, 147] on input "17495" at bounding box center [514, 148] width 120 height 23
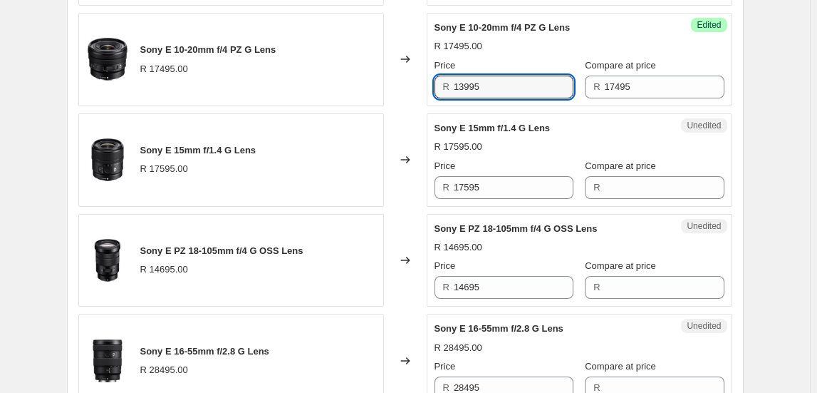
scroll to position [1813, 0]
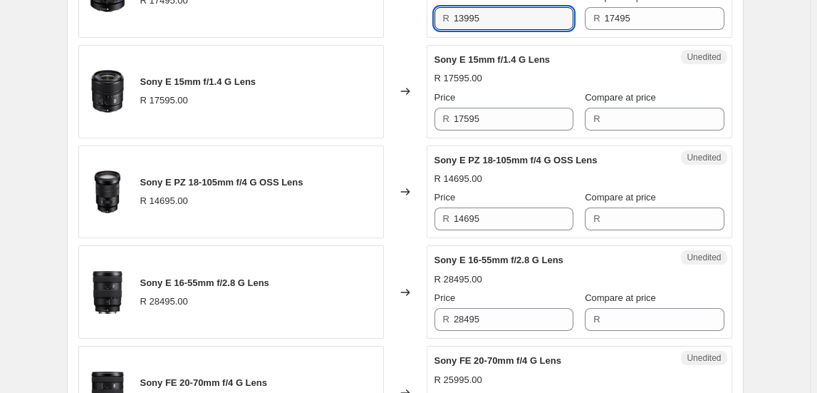
type input "13995"
click at [208, 80] on span "Sony E 15mm f/1.4 G Lens" at bounding box center [198, 81] width 116 height 11
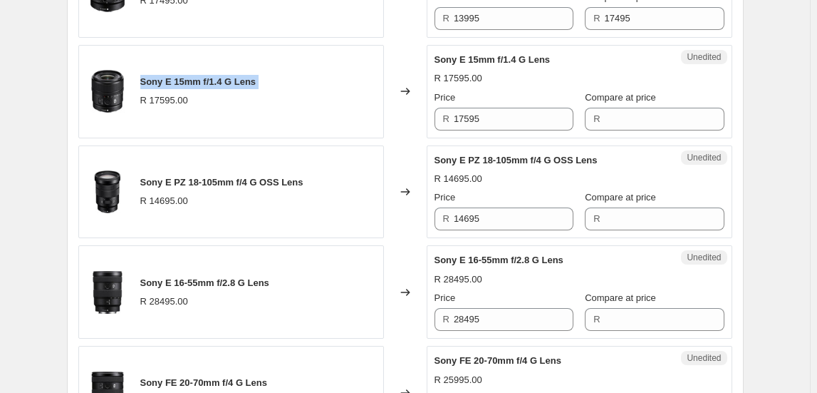
click at [208, 80] on span "Sony E 15mm f/1.4 G Lens" at bounding box center [198, 81] width 116 height 11
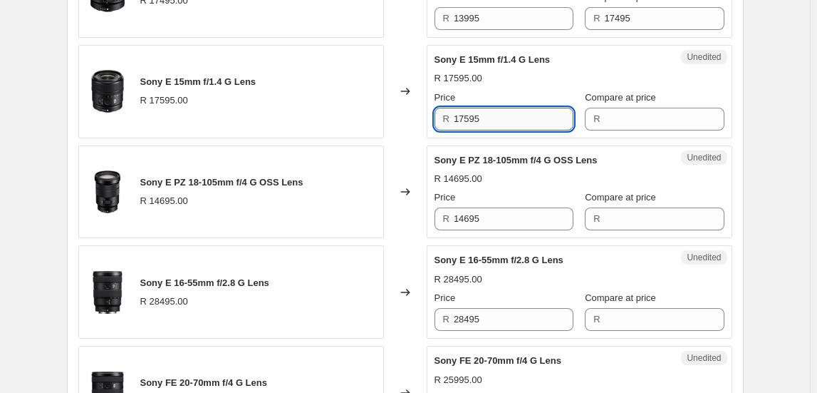
click at [519, 124] on input "17595" at bounding box center [514, 119] width 120 height 23
type input "17595"
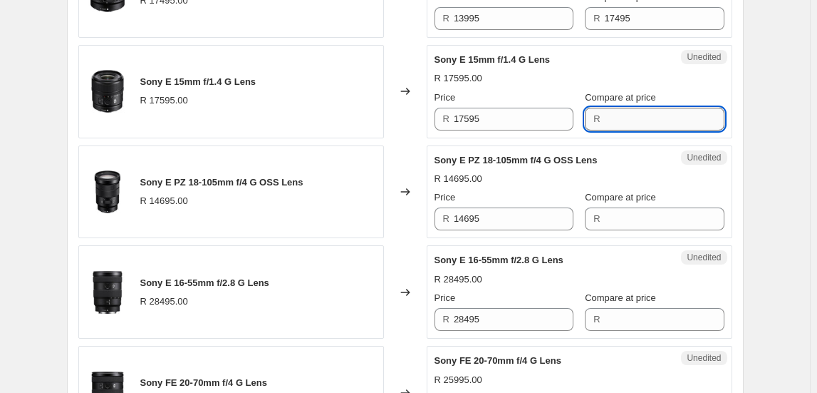
paste input "17595"
type input "17595"
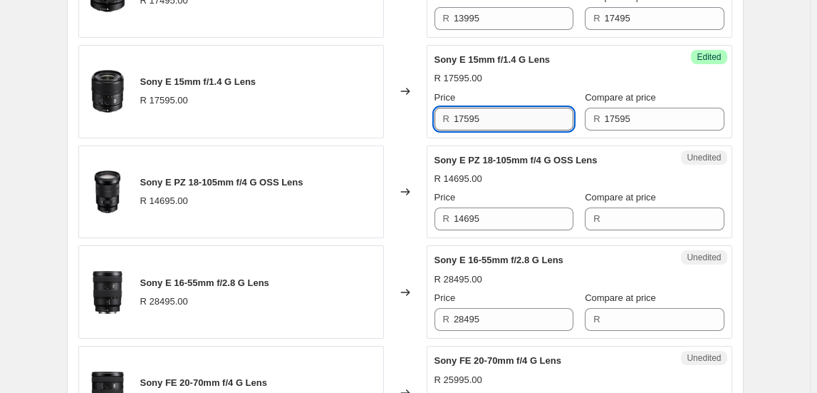
click at [499, 114] on input "17595" at bounding box center [514, 119] width 120 height 23
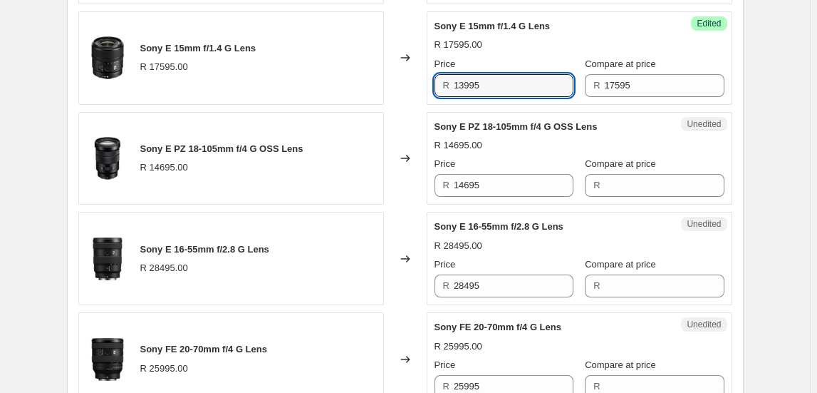
scroll to position [1878, 0]
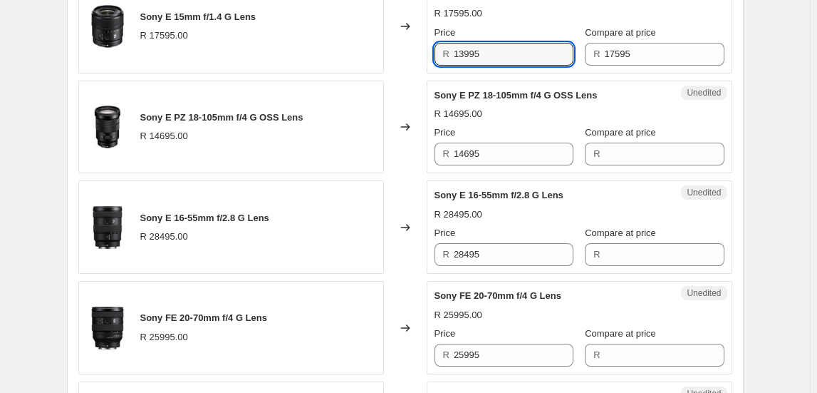
type input "13995"
click at [227, 112] on span "Sony E PZ 18-105mm f/4 G OSS Lens" at bounding box center [221, 117] width 163 height 11
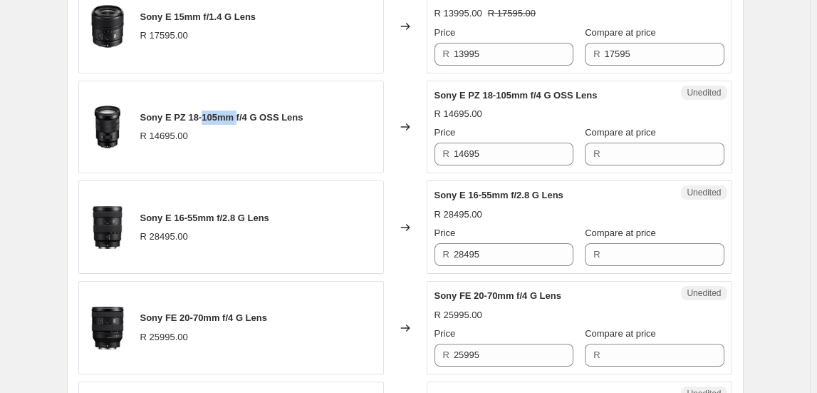
click at [227, 112] on span "Sony E PZ 18-105mm f/4 G OSS Lens" at bounding box center [221, 117] width 163 height 11
click at [509, 149] on input "14695" at bounding box center [514, 153] width 120 height 23
paste input "14695"
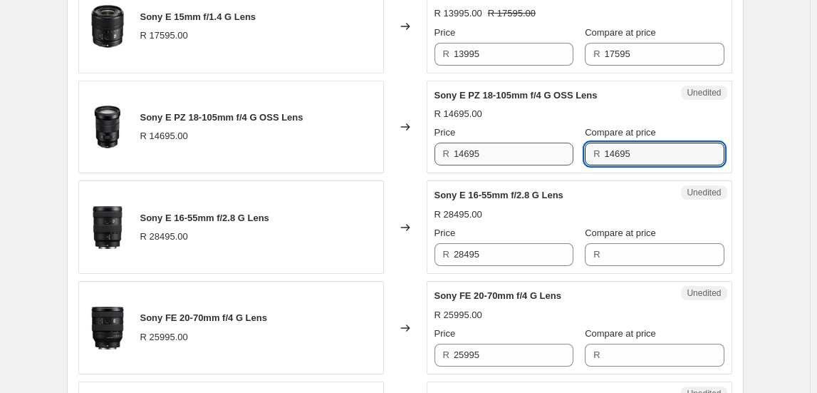
type input "14695"
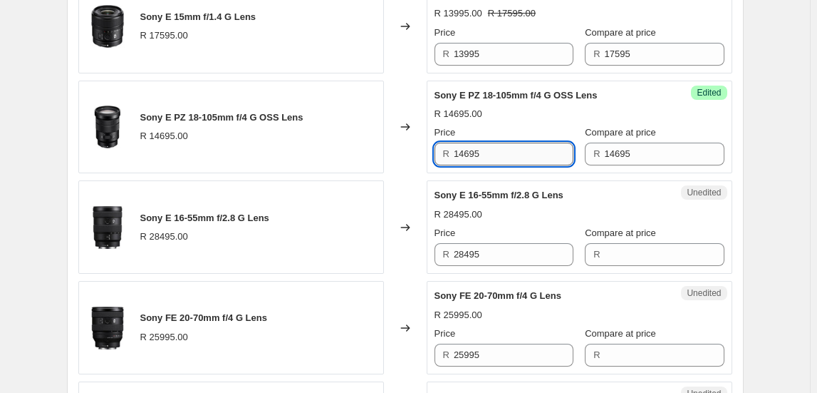
click at [511, 146] on input "14695" at bounding box center [514, 153] width 120 height 23
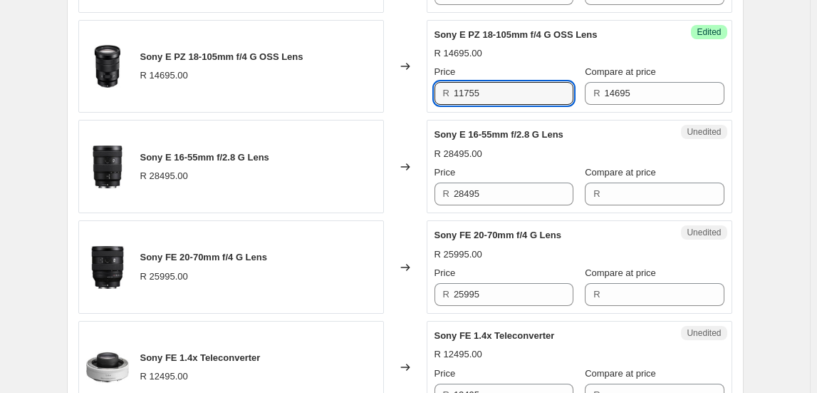
scroll to position [2008, 0]
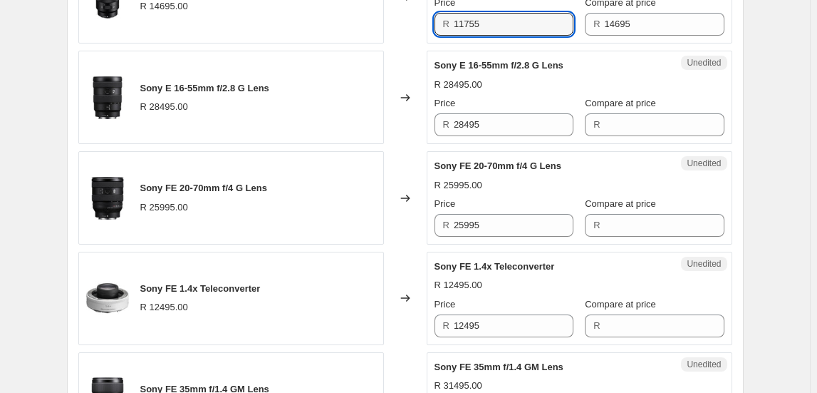
type input "11755"
click at [212, 85] on span "Sony E 16-55mm f/2.8 G Lens" at bounding box center [204, 88] width 129 height 11
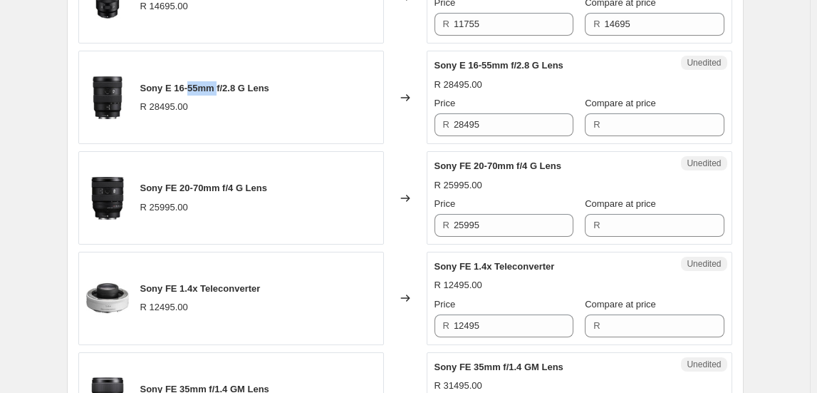
click at [212, 85] on span "Sony E 16-55mm f/2.8 G Lens" at bounding box center [204, 88] width 129 height 11
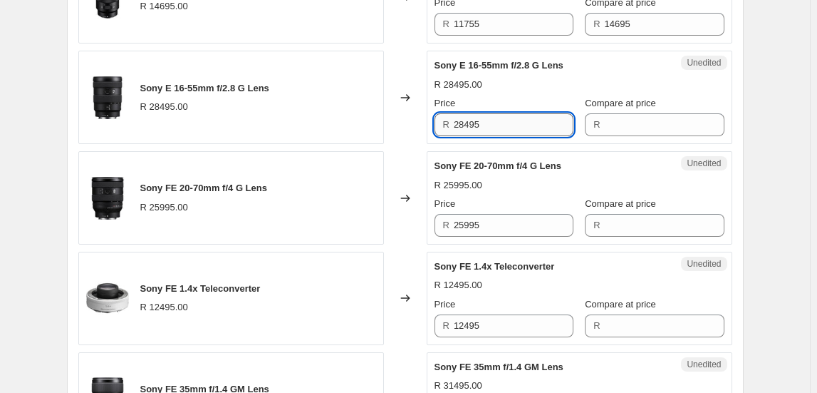
click at [495, 120] on input "28495" at bounding box center [514, 124] width 120 height 23
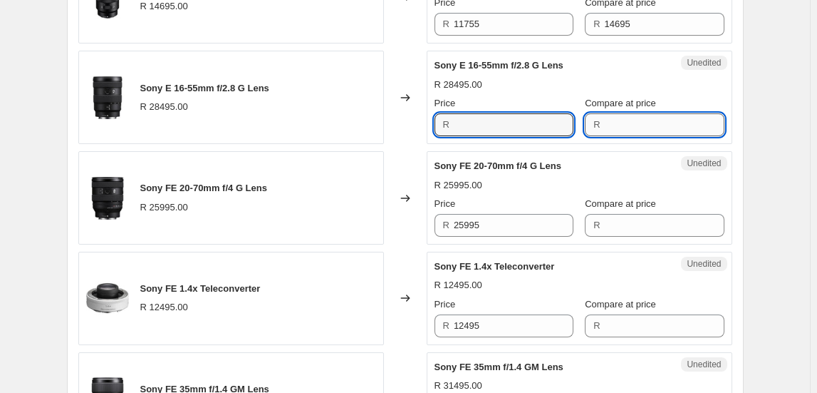
type input "28495"
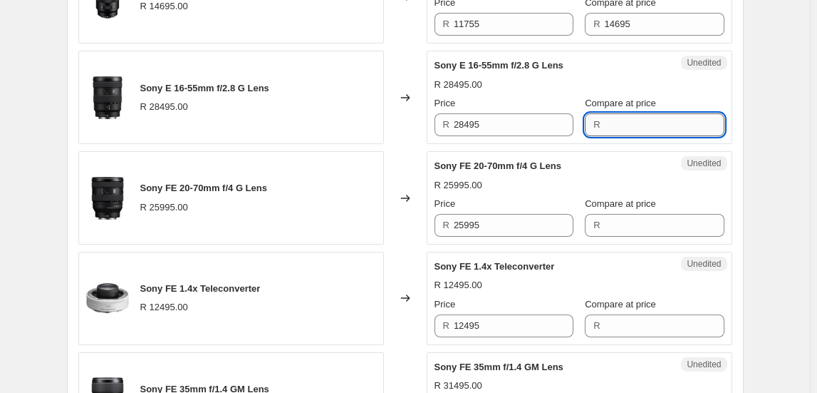
paste input "28495"
type input "28495"
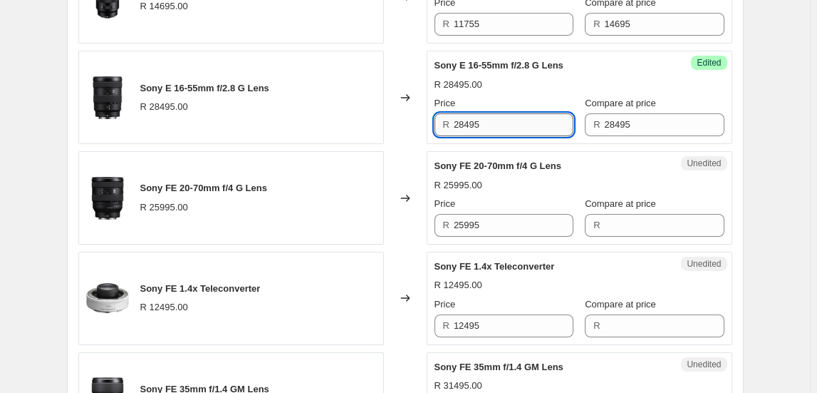
click at [556, 130] on input "28495" at bounding box center [514, 124] width 120 height 23
type input "22795"
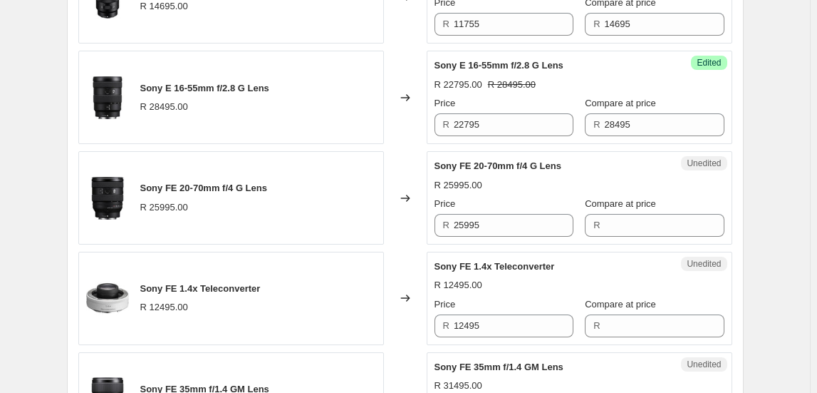
click at [224, 182] on span "Sony FE 20-70mm f/4 G Lens" at bounding box center [203, 187] width 127 height 11
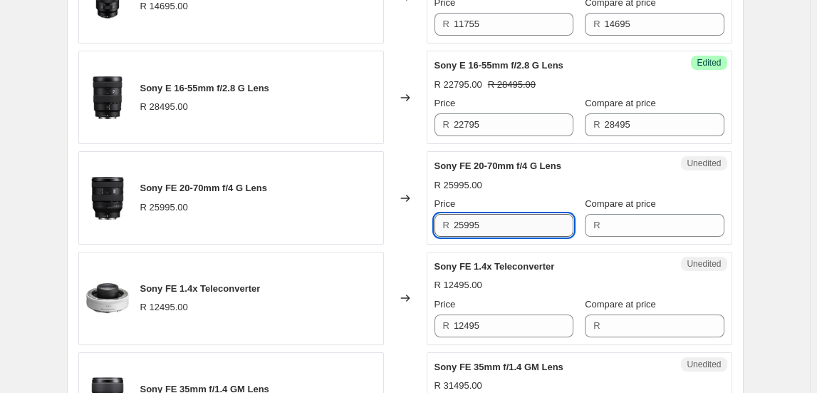
click at [514, 222] on input "25995" at bounding box center [514, 225] width 120 height 23
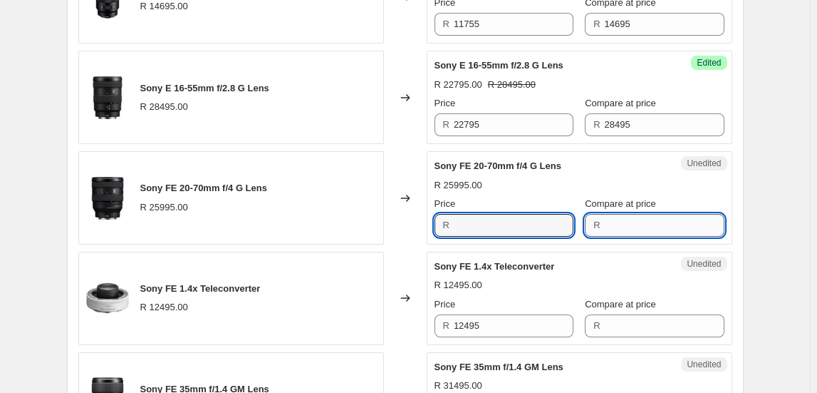
type input "25995"
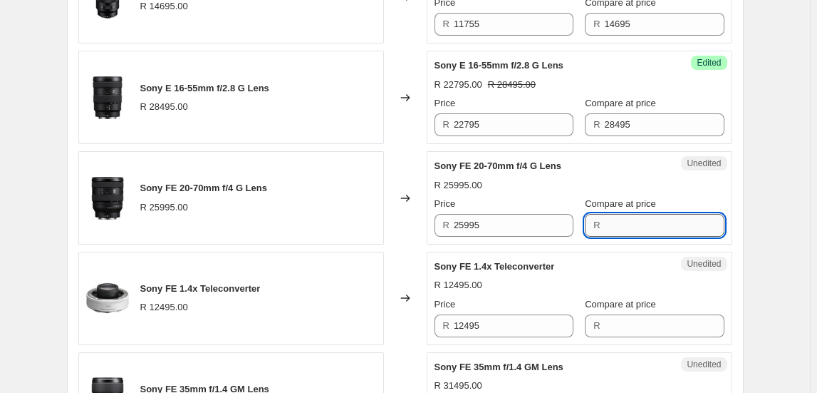
paste input "25995"
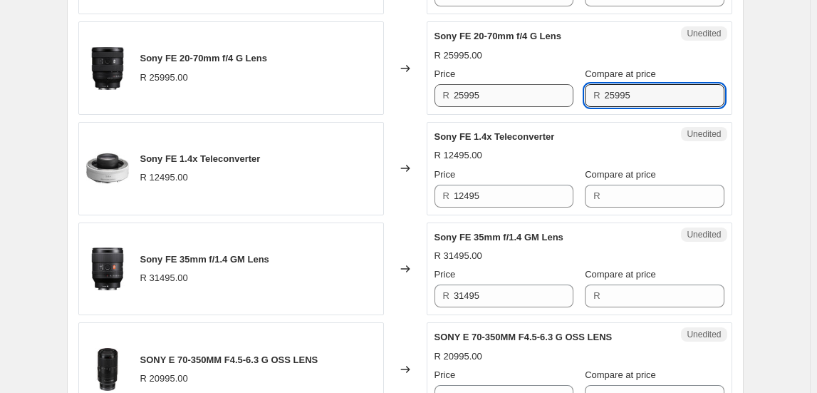
type input "25995"
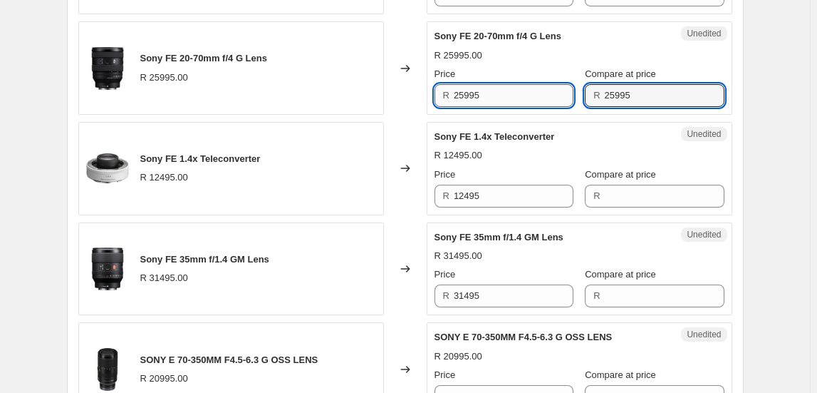
click at [524, 93] on input "25995" at bounding box center [514, 95] width 120 height 23
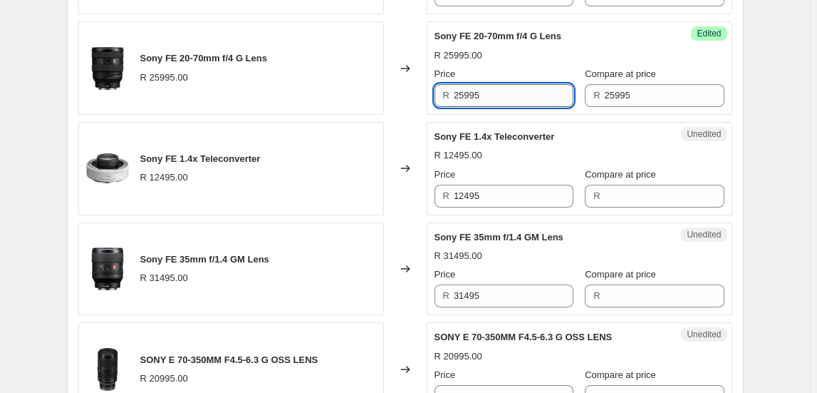
click at [524, 93] on input "25995" at bounding box center [514, 95] width 120 height 23
type input "20795"
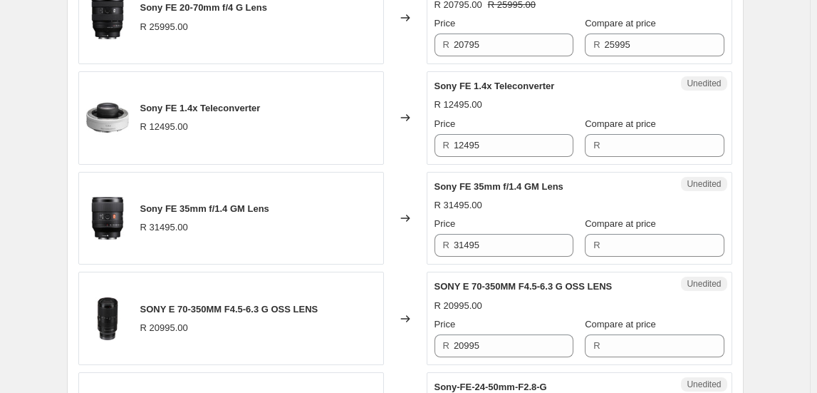
scroll to position [2201, 0]
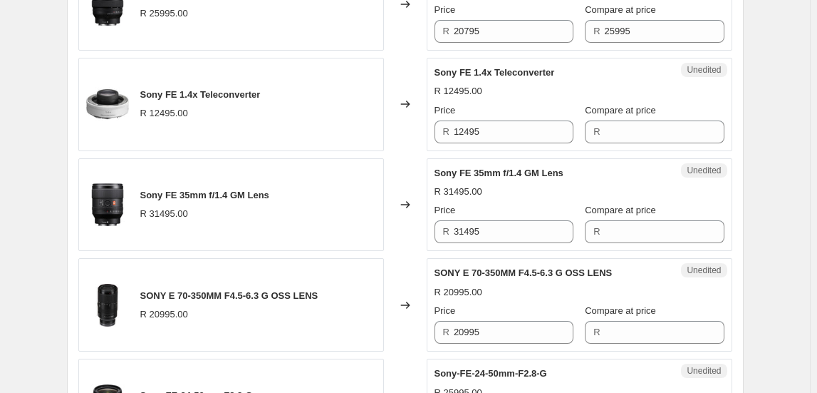
click at [216, 78] on div "Sony FE 1.4x Teleconverter R 12495.00" at bounding box center [231, 104] width 306 height 93
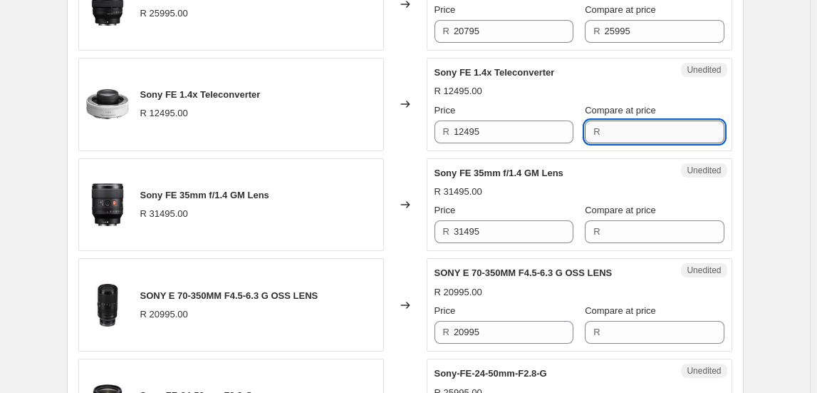
click at [653, 121] on input "Compare at price" at bounding box center [665, 131] width 120 height 23
type input "12995"
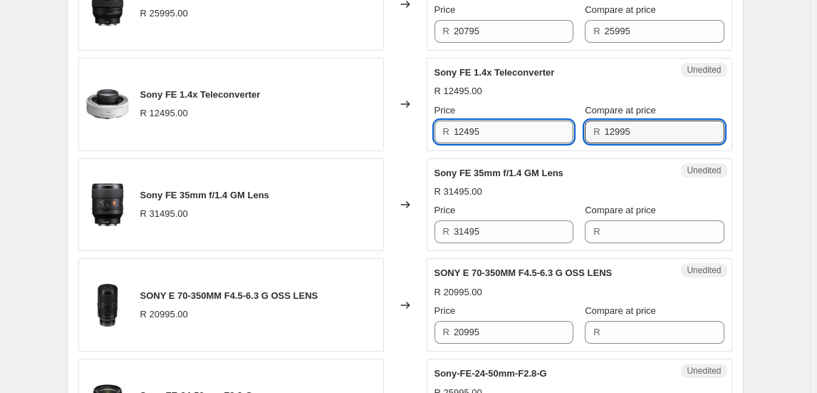
click at [524, 128] on input "12495" at bounding box center [514, 131] width 120 height 23
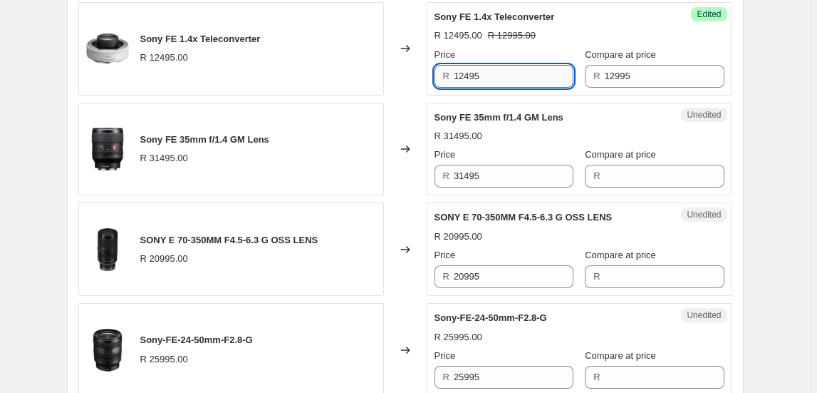
scroll to position [2266, 0]
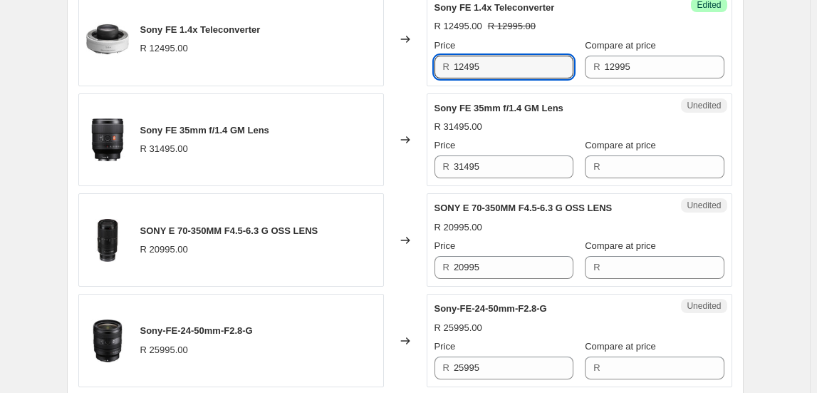
click at [224, 125] on span "Sony FE 35mm f/1.4 GM Lens" at bounding box center [204, 130] width 129 height 11
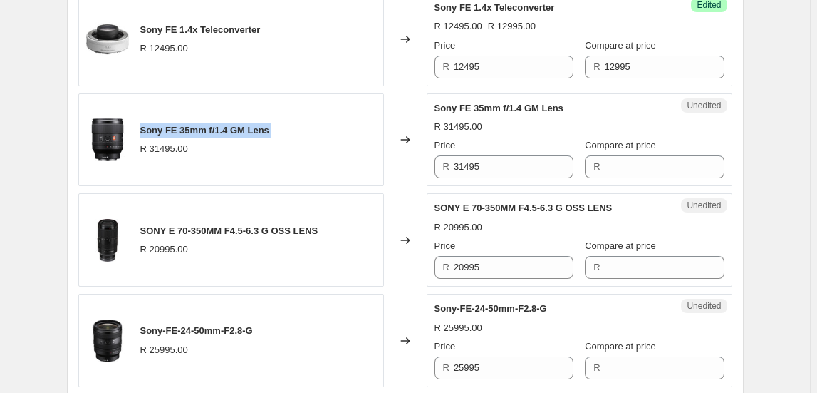
click at [224, 125] on span "Sony FE 35mm f/1.4 GM Lens" at bounding box center [204, 130] width 129 height 11
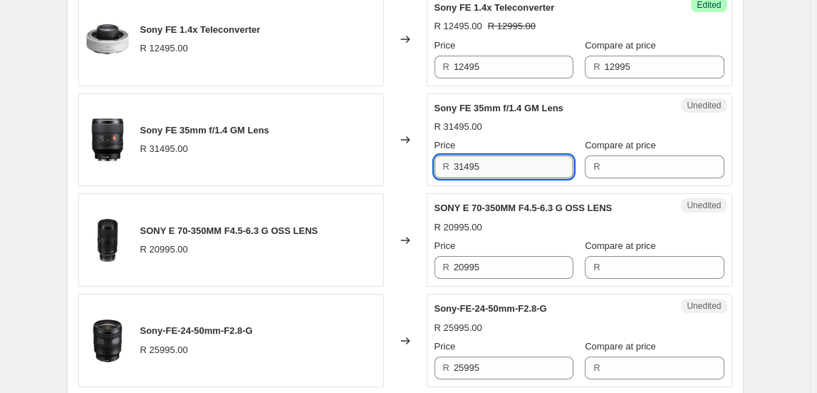
click at [497, 155] on input "31495" at bounding box center [514, 166] width 120 height 23
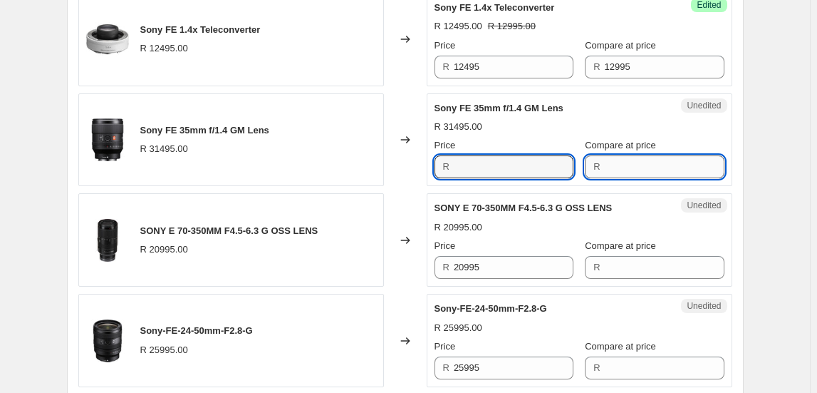
type input "31495"
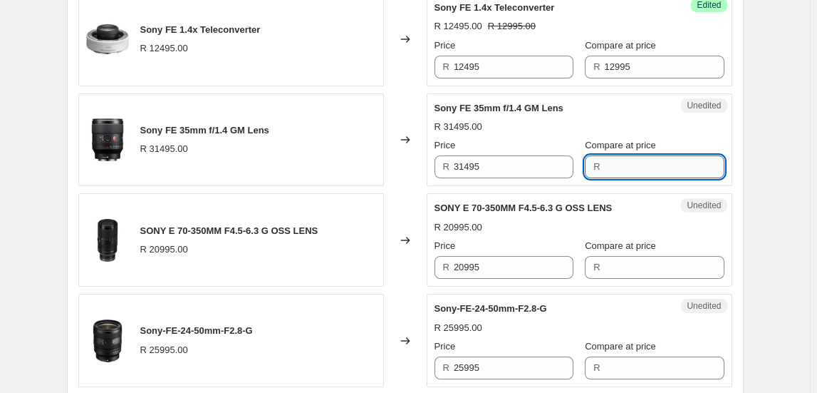
paste input "31495"
type input "31495"
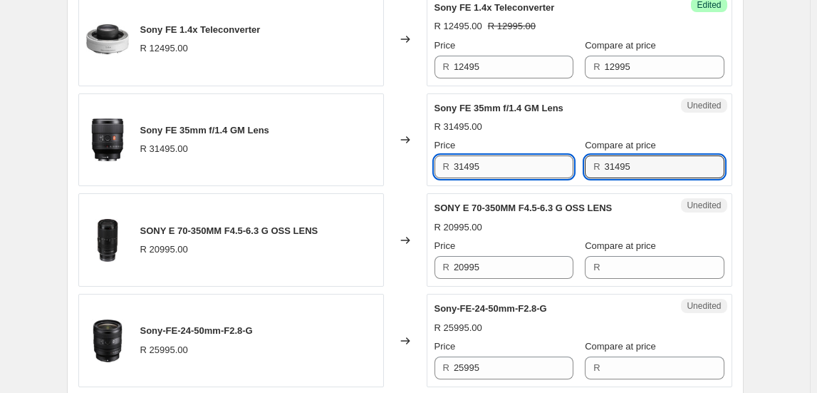
click at [511, 155] on input "31495" at bounding box center [514, 166] width 120 height 23
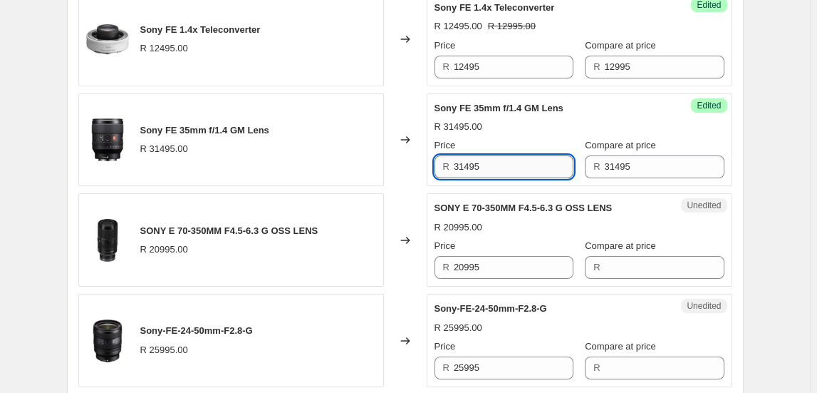
click at [511, 155] on input "31495" at bounding box center [514, 166] width 120 height 23
type input "25195"
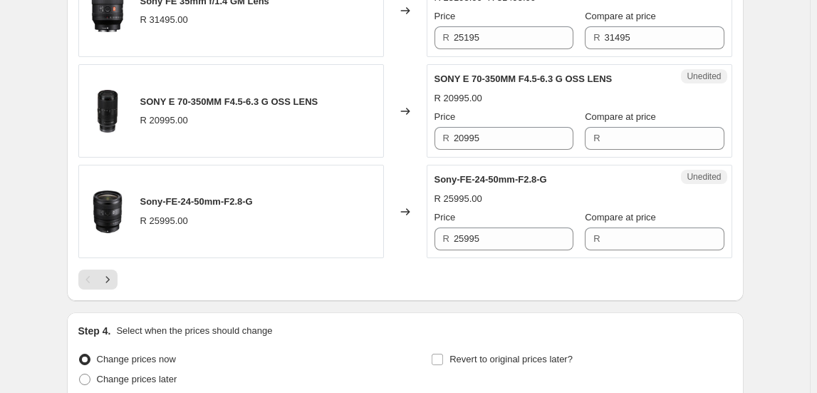
scroll to position [2396, 0]
click at [217, 95] on span "SONY E 70-350MM F4.5-6.3 G OSS LENS" at bounding box center [229, 100] width 178 height 11
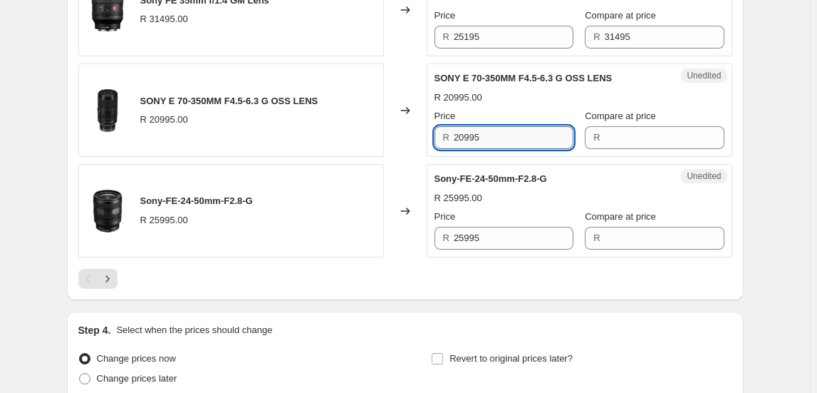
click at [477, 128] on input "20995" at bounding box center [514, 137] width 120 height 23
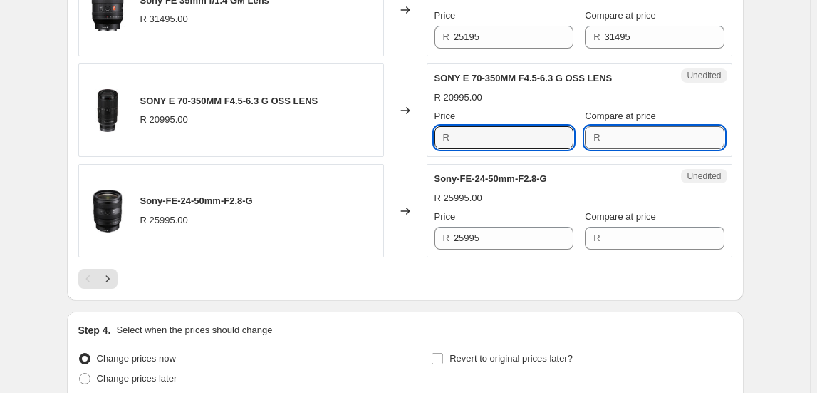
type input "20995"
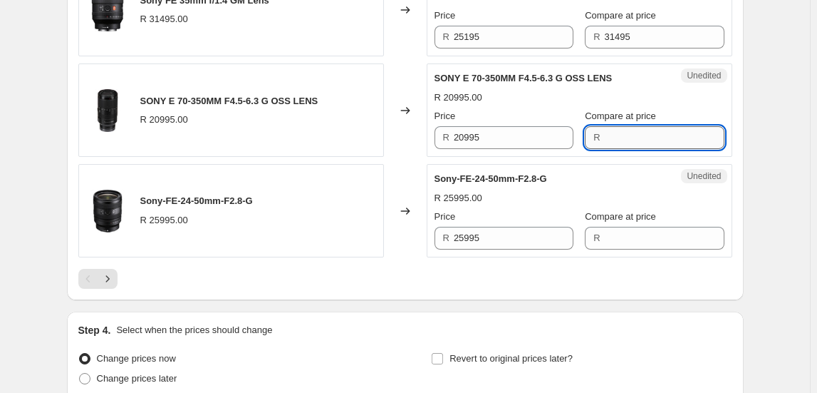
paste input "20995"
type input "20995"
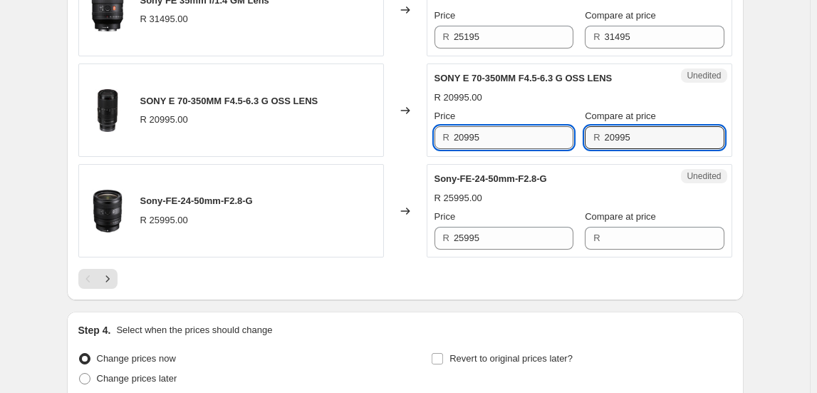
click at [499, 132] on input "20995" at bounding box center [514, 137] width 120 height 23
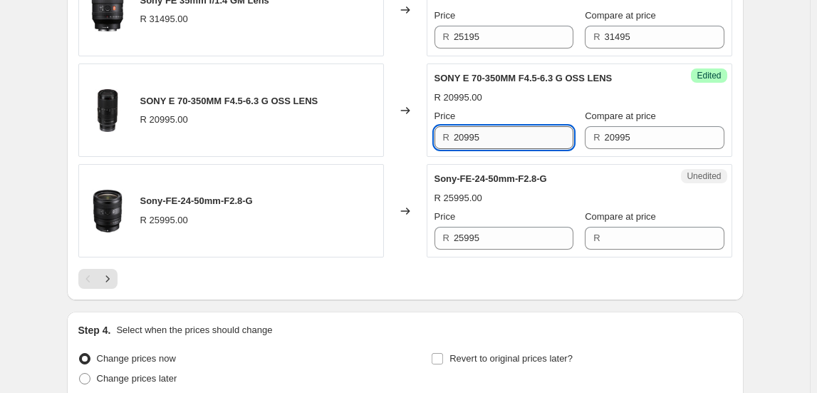
click at [499, 132] on input "20995" at bounding box center [514, 137] width 120 height 23
type input "16795"
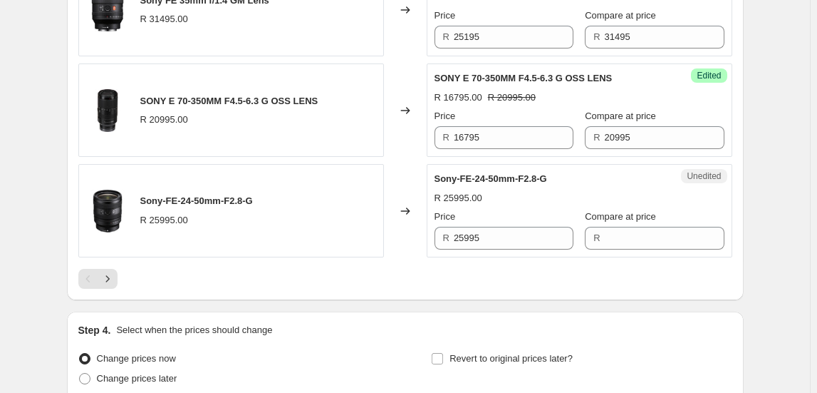
click at [192, 198] on span "Sony-FE-24-50mm-F2.8-G" at bounding box center [196, 200] width 113 height 11
click at [480, 227] on input "25995" at bounding box center [514, 238] width 120 height 23
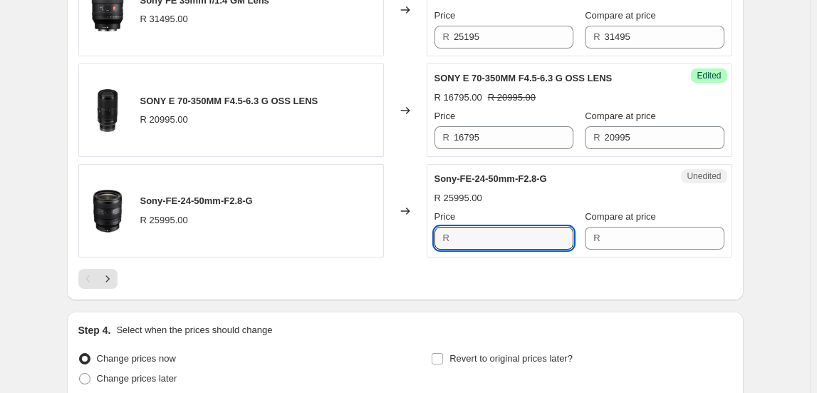
type input "25995"
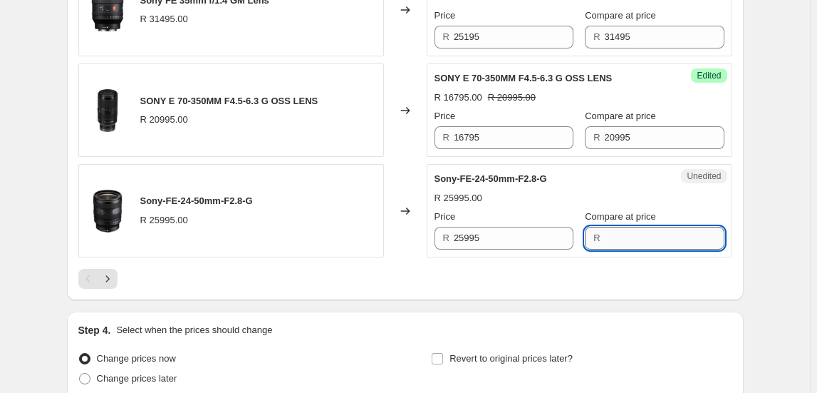
drag, startPoint x: 637, startPoint y: 239, endPoint x: 623, endPoint y: 228, distance: 18.2
paste input "25995"
type input "25995"
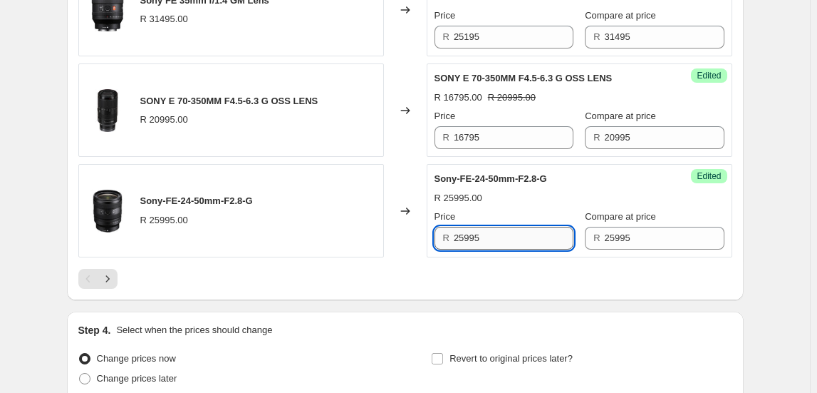
click at [506, 229] on input "25995" at bounding box center [514, 238] width 120 height 23
click at [507, 228] on input "25995" at bounding box center [514, 238] width 120 height 23
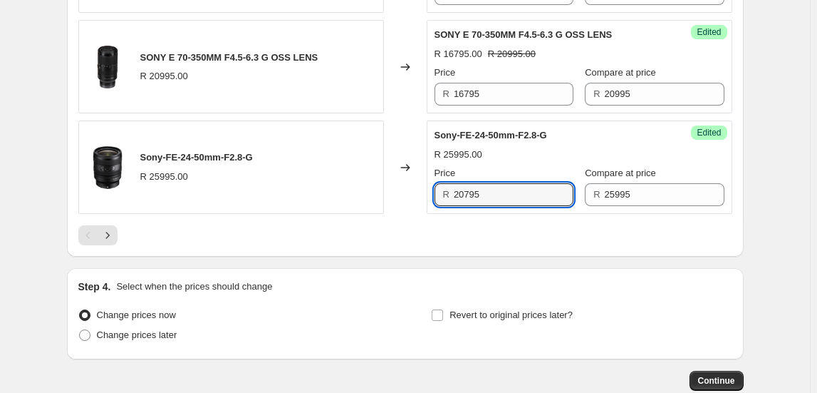
scroll to position [2461, 0]
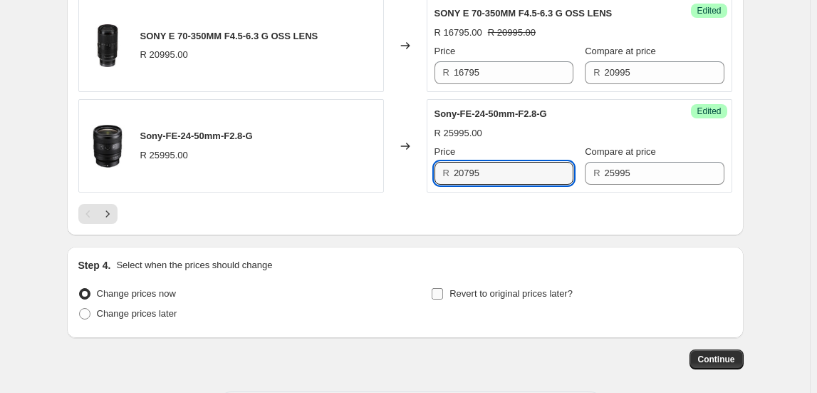
type input "20795"
click at [475, 288] on span "Revert to original prices later?" at bounding box center [511, 293] width 123 height 11
click at [443, 288] on input "Revert to original prices later?" at bounding box center [437, 293] width 11 height 11
checkbox input "true"
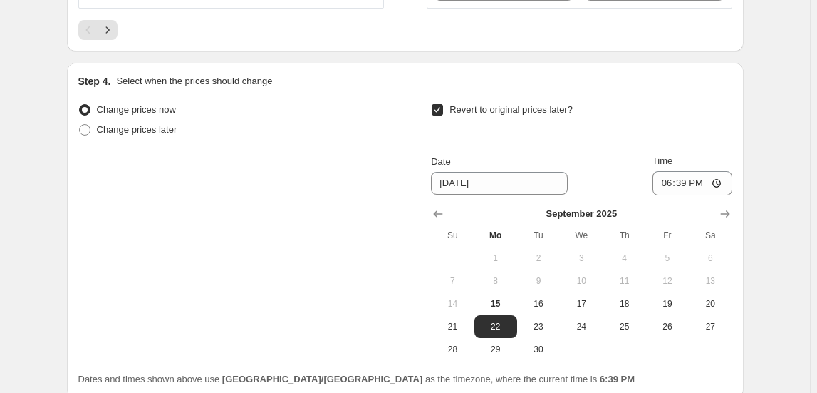
scroll to position [2655, 0]
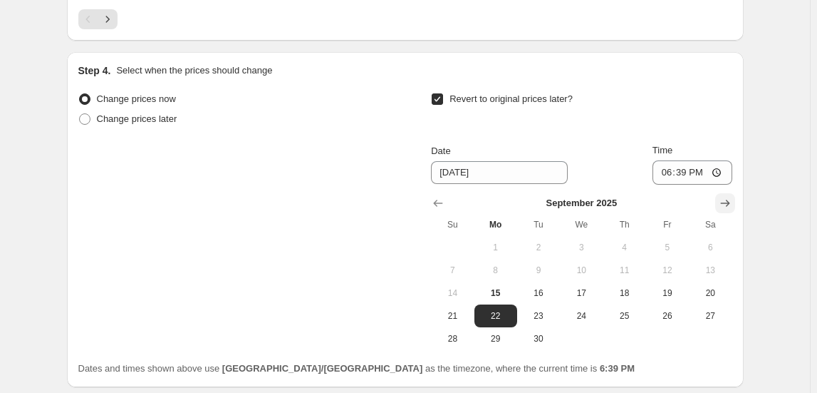
click at [732, 196] on icon "Show next month, October 2025" at bounding box center [725, 203] width 14 height 14
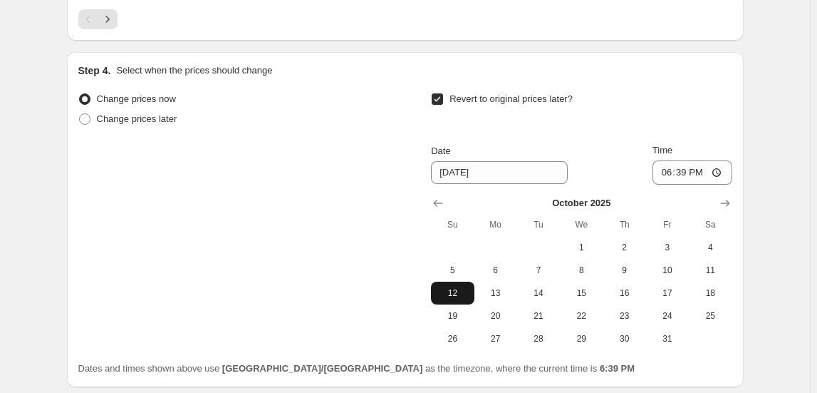
click at [462, 287] on span "12" at bounding box center [452, 292] width 31 height 11
type input "10/12/2025"
click at [665, 162] on input "18:39" at bounding box center [693, 172] width 80 height 24
type input "23:50"
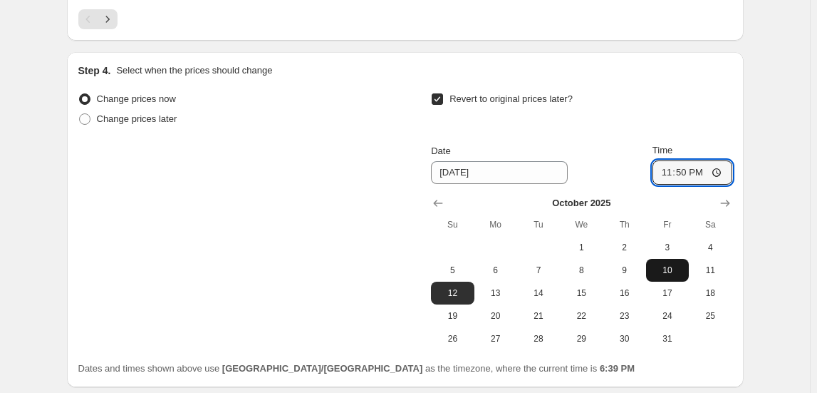
scroll to position [2758, 0]
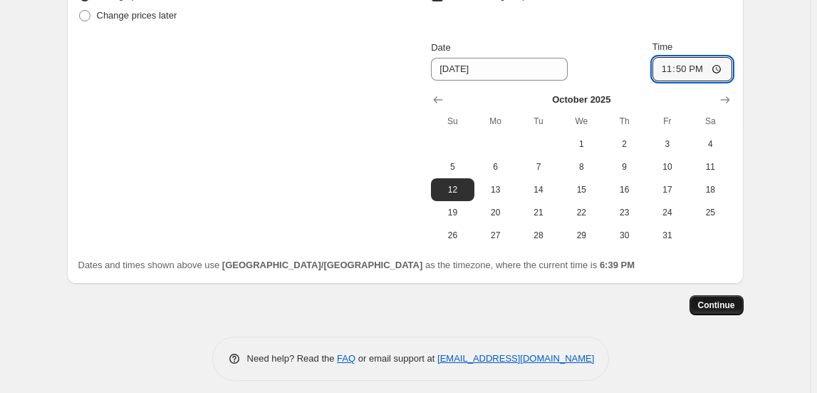
click at [710, 295] on button "Continue" at bounding box center [717, 305] width 54 height 20
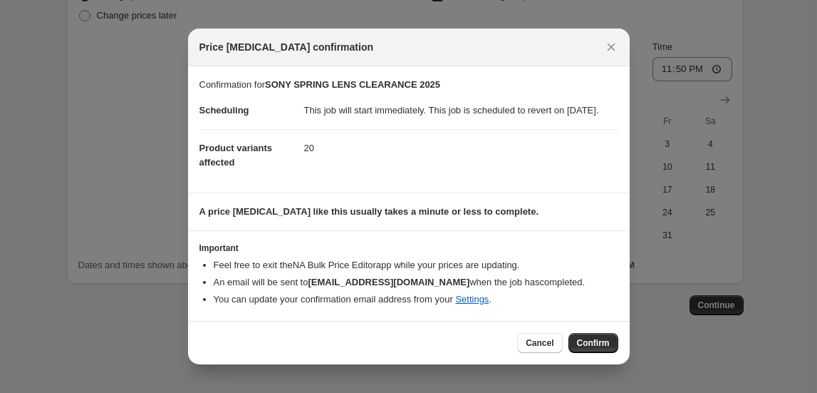
scroll to position [0, 0]
click at [595, 343] on button "Confirm" at bounding box center [593, 343] width 50 height 20
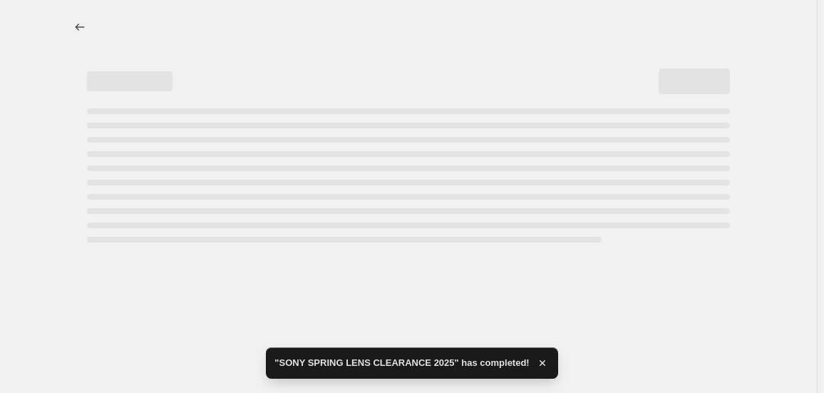
select select "collection"
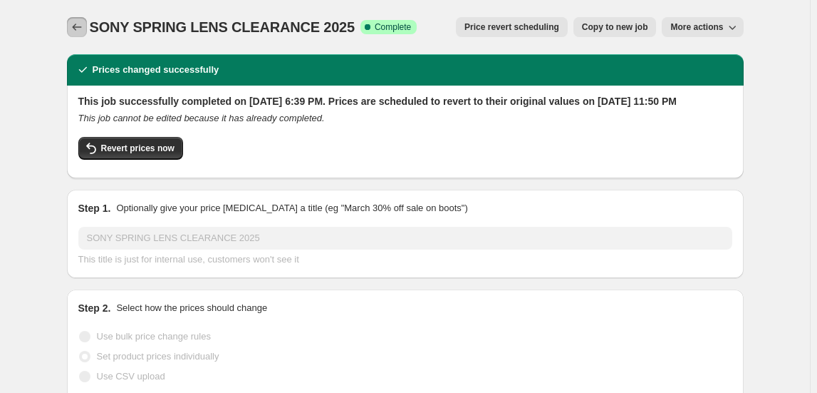
click at [76, 28] on icon "Price change jobs" at bounding box center [77, 27] width 14 height 14
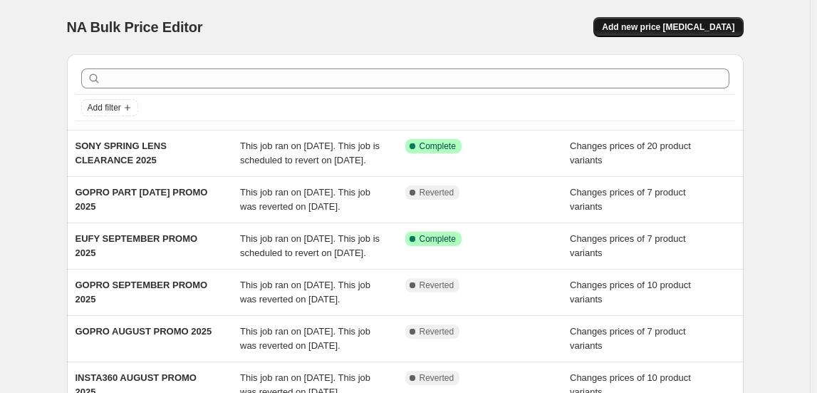
click at [706, 29] on span "Add new price change job" at bounding box center [668, 26] width 133 height 11
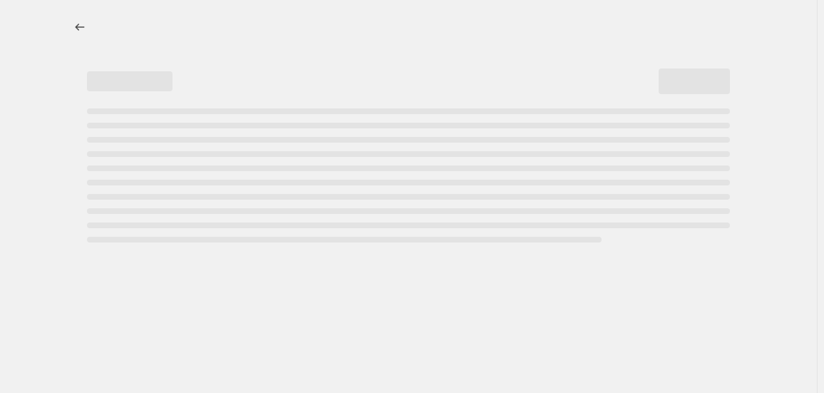
select select "percentage"
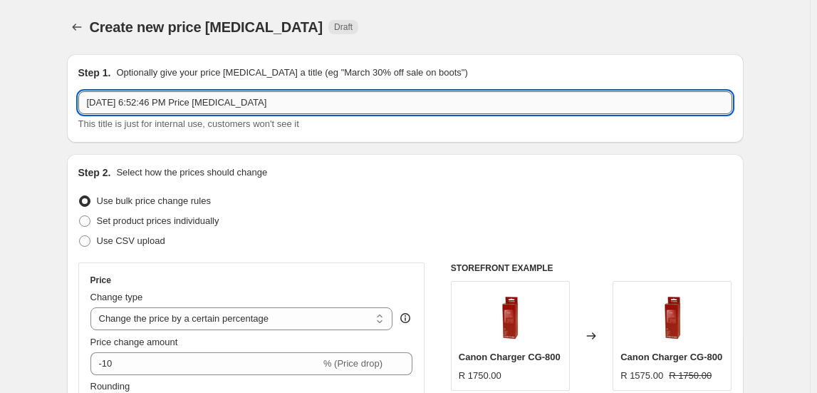
click at [145, 104] on input "Sep 15, 2025, 6:52:46 PM Price change job" at bounding box center [405, 102] width 654 height 23
type input "S"
type input "GOPRO SEPTEMBER SPECIALS 2025"
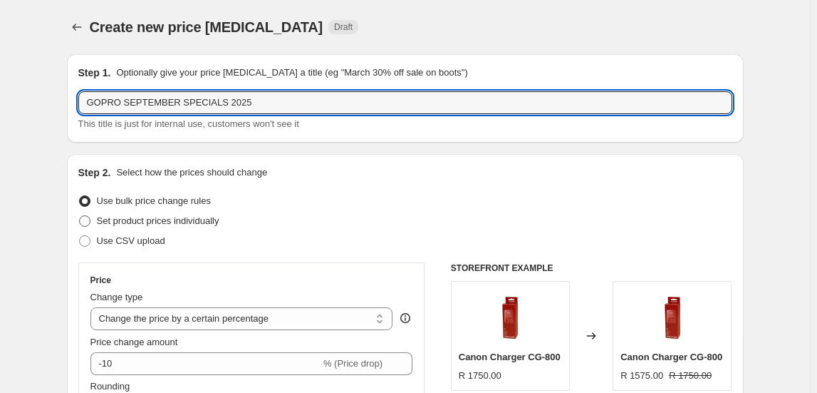
click at [163, 212] on label "Set product prices individually" at bounding box center [148, 221] width 141 height 20
click at [80, 215] on input "Set product prices individually" at bounding box center [79, 215] width 1 height 1
radio input "true"
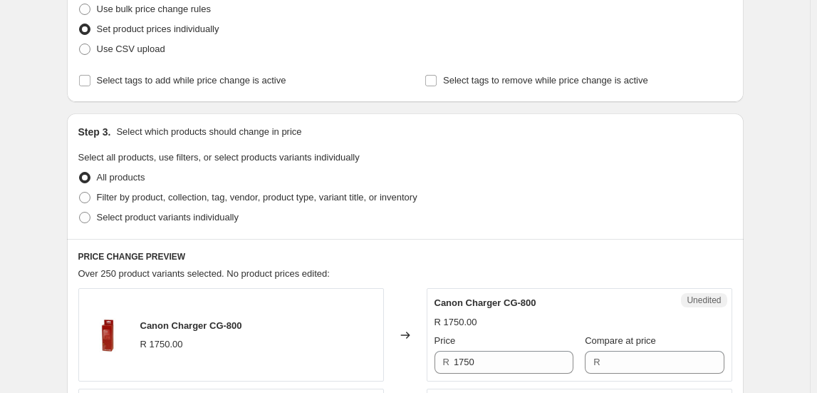
scroll to position [194, 0]
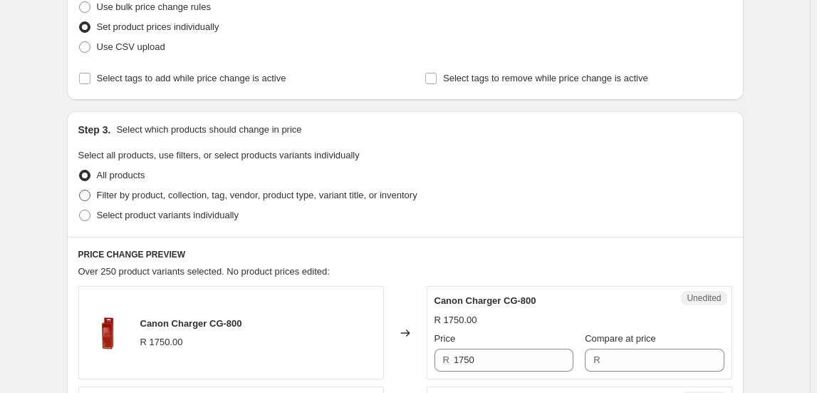
click at [212, 198] on span "Filter by product, collection, tag, vendor, product type, variant title, or inv…" at bounding box center [257, 194] width 321 height 11
click at [80, 190] on input "Filter by product, collection, tag, vendor, product type, variant title, or inv…" at bounding box center [79, 189] width 1 height 1
radio input "true"
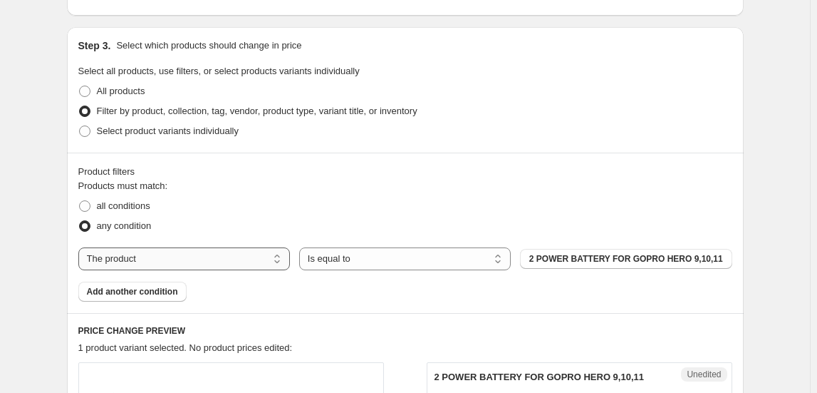
scroll to position [323, 0]
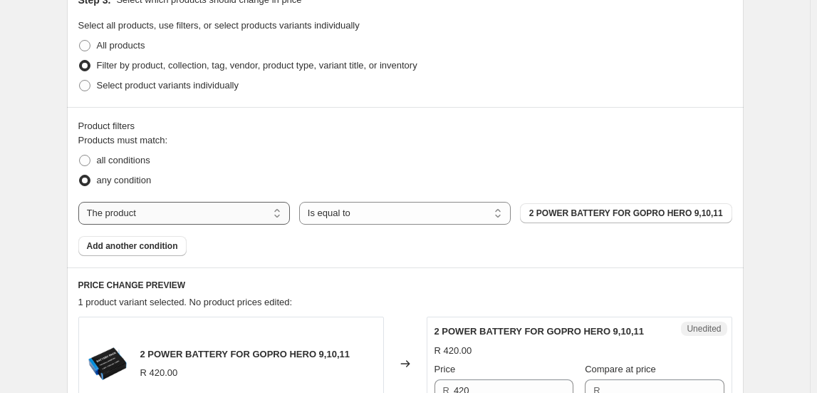
click at [171, 220] on select "The product The product's collection The product's tag The product's vendor The…" at bounding box center [184, 213] width 212 height 23
select select "collection"
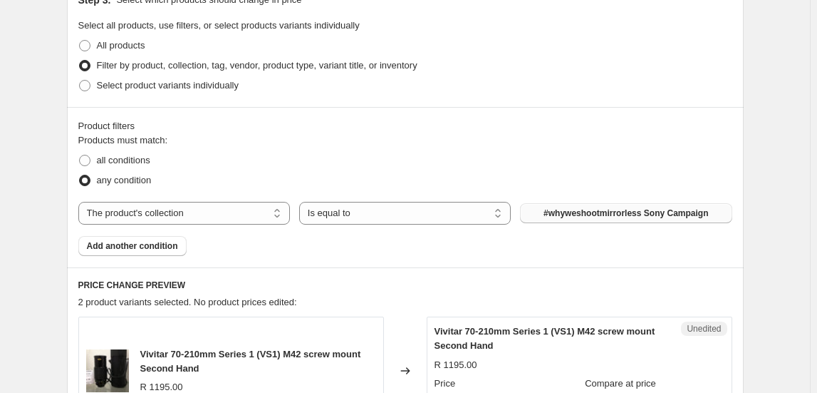
click at [655, 214] on span "#whyweshootmirrorless Sony Campaign" at bounding box center [626, 212] width 165 height 11
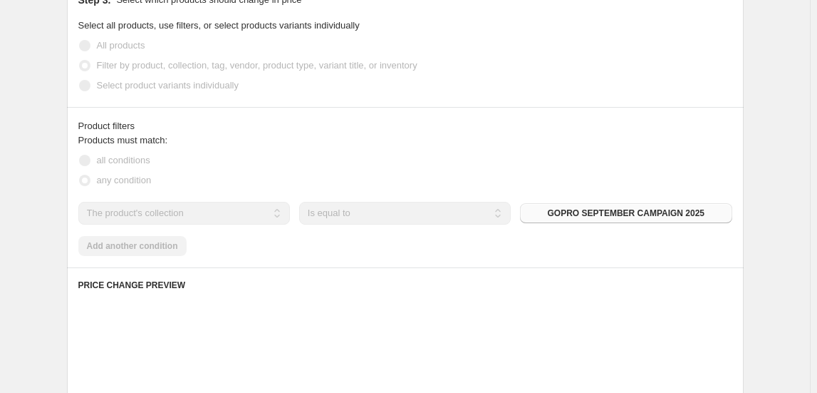
scroll to position [583, 0]
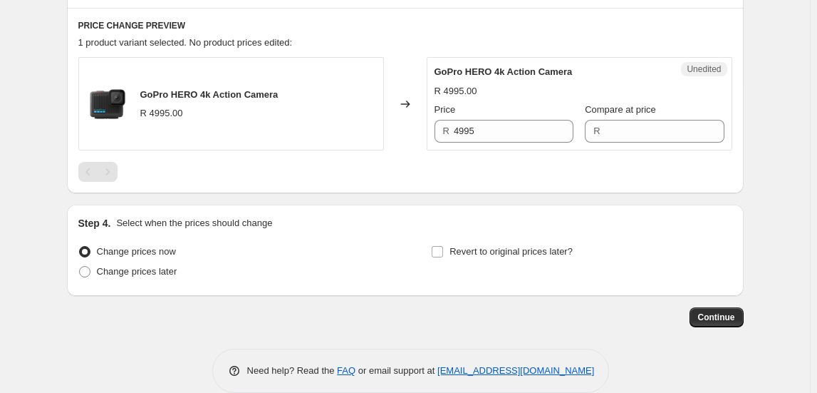
click at [194, 95] on span "GoPro HERO 4k Action Camera" at bounding box center [209, 94] width 138 height 11
copy span "GoPro HERO 4k Action Camera"
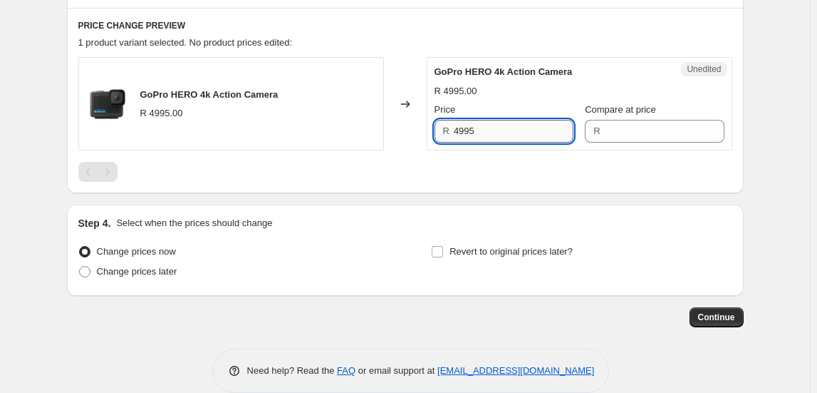
click at [487, 136] on input "4995" at bounding box center [514, 131] width 120 height 23
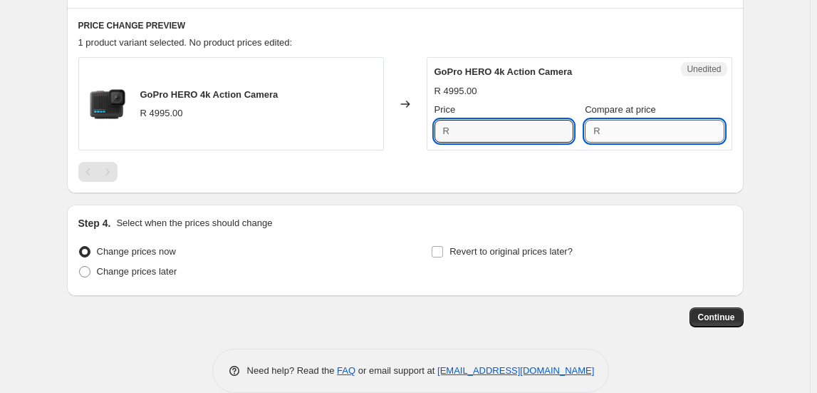
type input "4995"
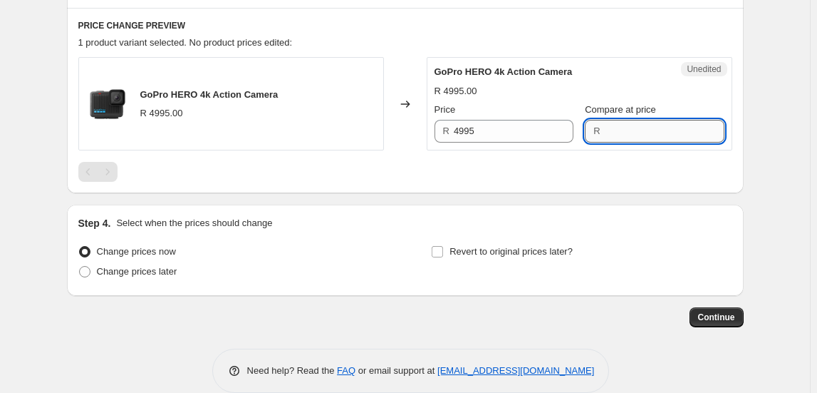
paste input "4995"
type input "4995"
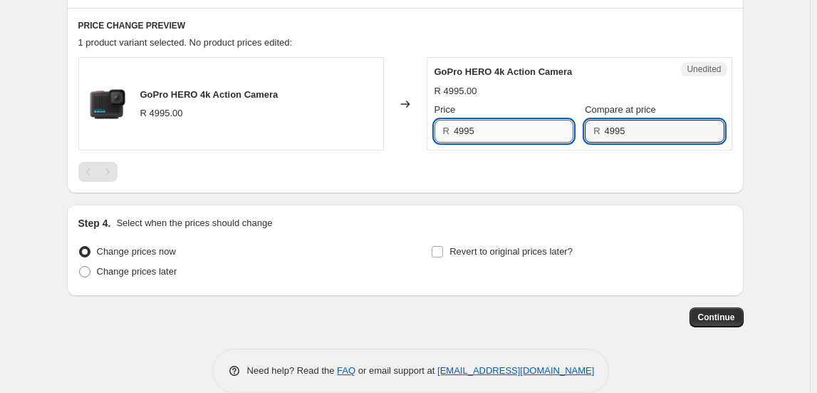
click at [514, 125] on input "4995" at bounding box center [514, 131] width 120 height 23
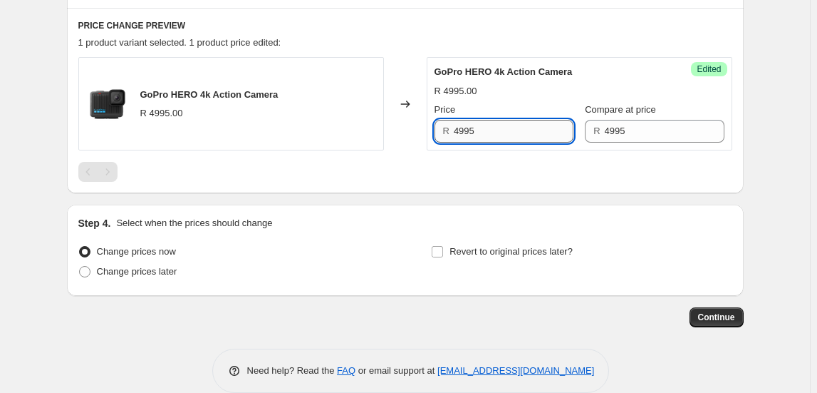
click at [514, 125] on input "4995" at bounding box center [514, 131] width 120 height 23
type input "4495"
click at [463, 246] on span "Revert to original prices later?" at bounding box center [511, 251] width 123 height 11
click at [443, 246] on input "Revert to original prices later?" at bounding box center [437, 251] width 11 height 11
checkbox input "true"
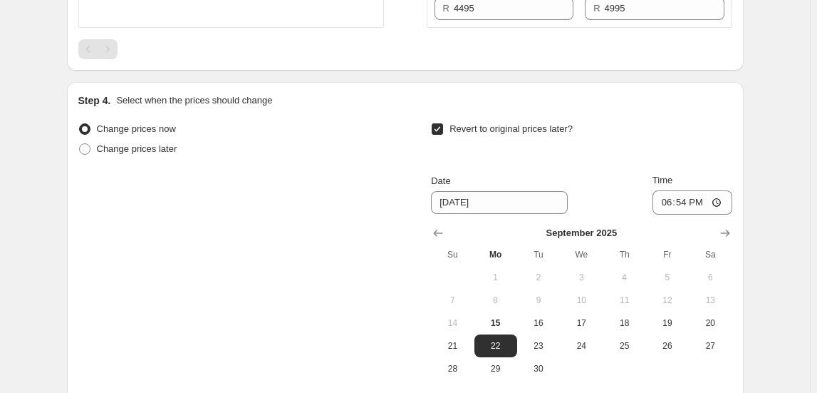
scroll to position [712, 0]
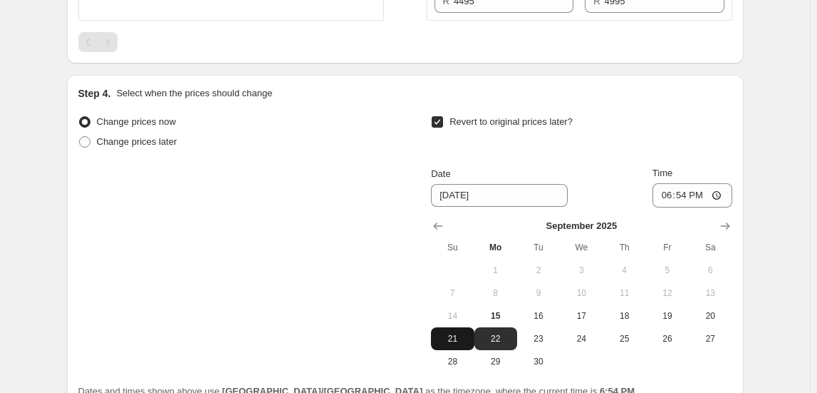
click at [459, 329] on button "21" at bounding box center [452, 338] width 43 height 23
type input "9/21/2025"
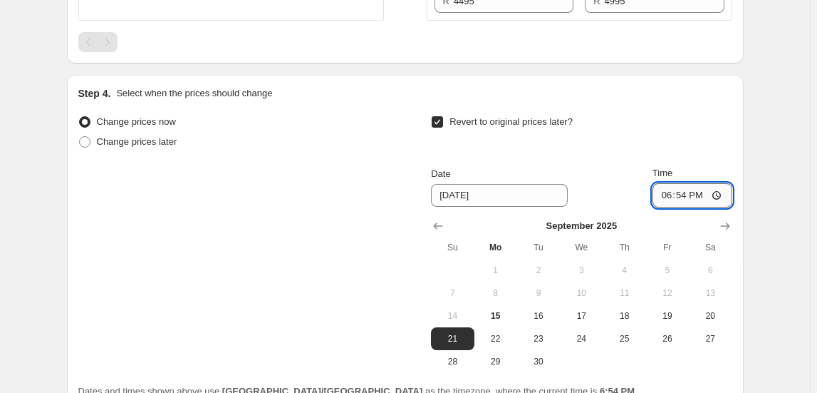
click at [672, 192] on input "18:54" at bounding box center [693, 195] width 80 height 24
type input "23:50"
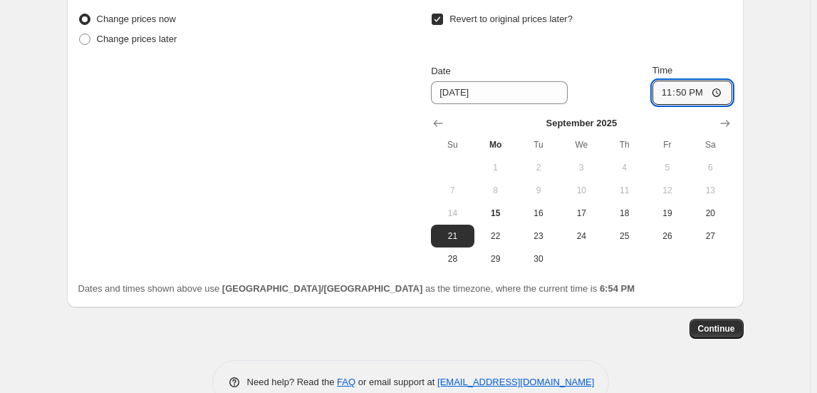
scroll to position [841, 0]
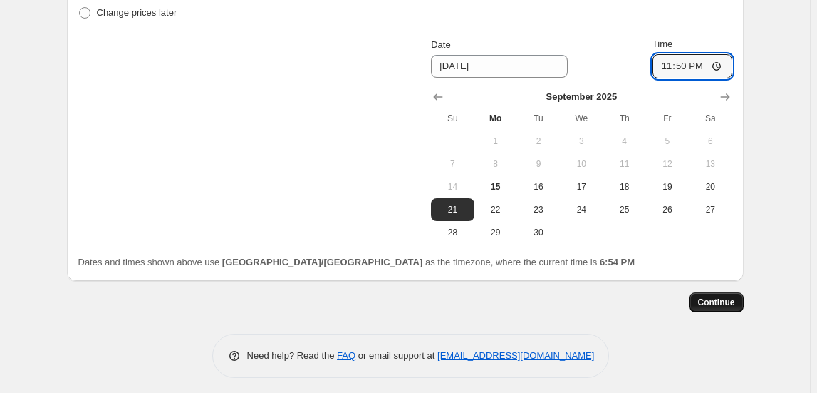
click at [706, 300] on span "Continue" at bounding box center [716, 301] width 37 height 11
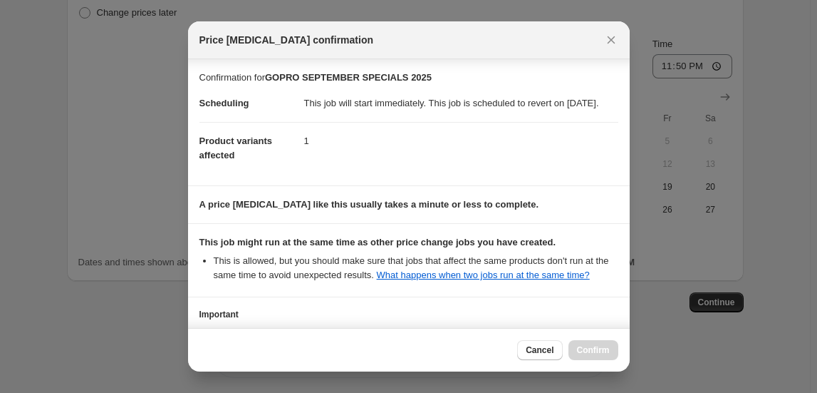
scroll to position [144, 0]
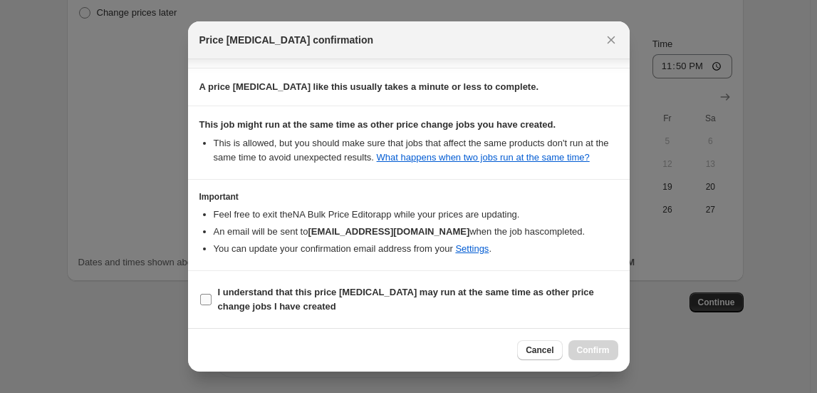
drag, startPoint x: 239, startPoint y: 296, endPoint x: 301, endPoint y: 306, distance: 62.8
click at [239, 296] on b "I understand that this price change job may run at the same time as other price…" at bounding box center [406, 298] width 376 height 25
click at [212, 296] on input "I understand that this price change job may run at the same time as other price…" at bounding box center [205, 299] width 11 height 11
checkbox input "true"
click at [593, 352] on span "Confirm" at bounding box center [593, 349] width 33 height 11
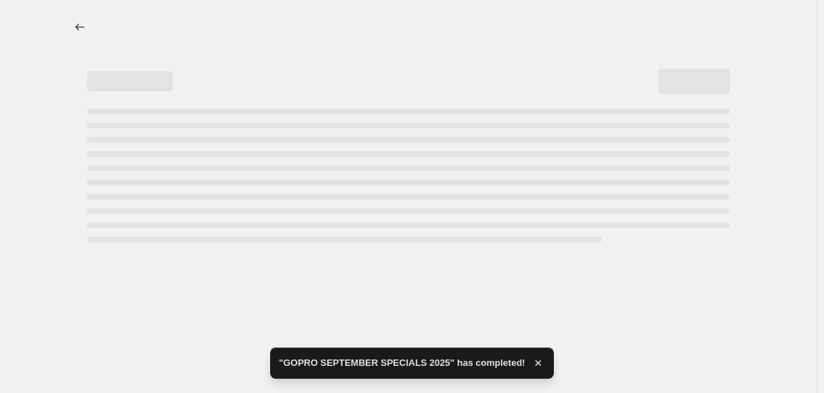
select select "collection"
